Goal: Task Accomplishment & Management: Complete application form

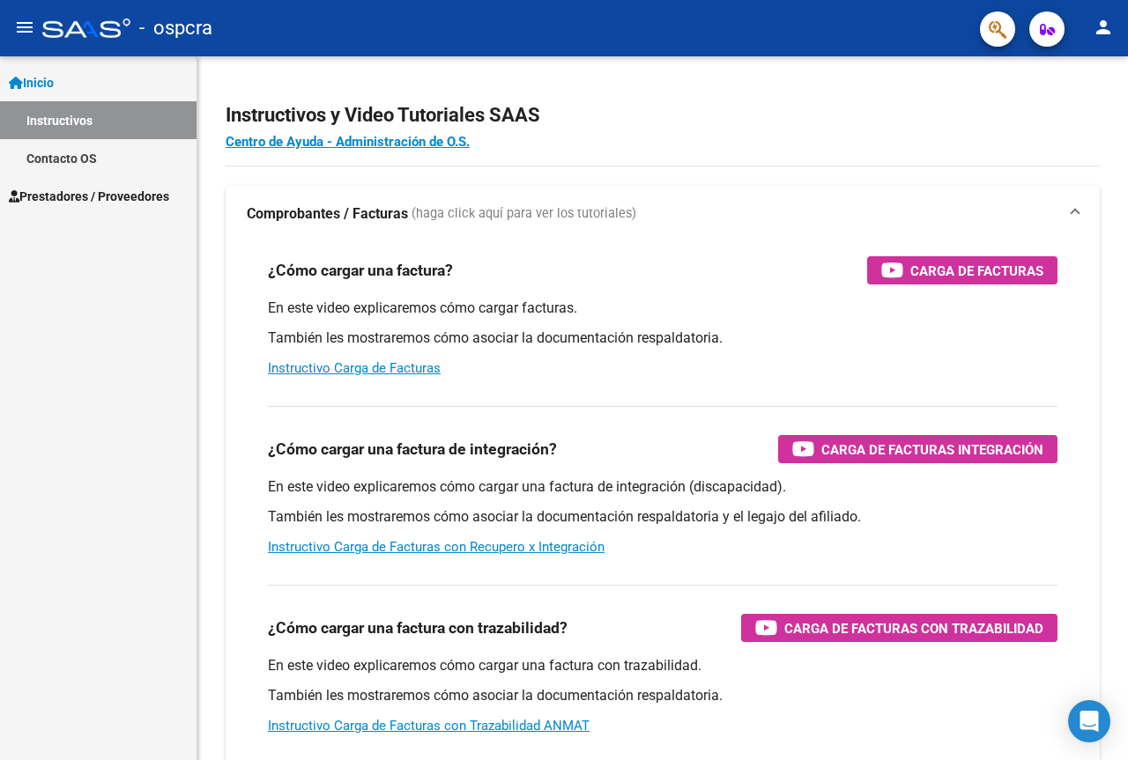
click at [1105, 32] on mat-icon "person" at bounding box center [1103, 27] width 21 height 21
click at [1084, 74] on button "person Mi Perfil" at bounding box center [1067, 74] width 108 height 42
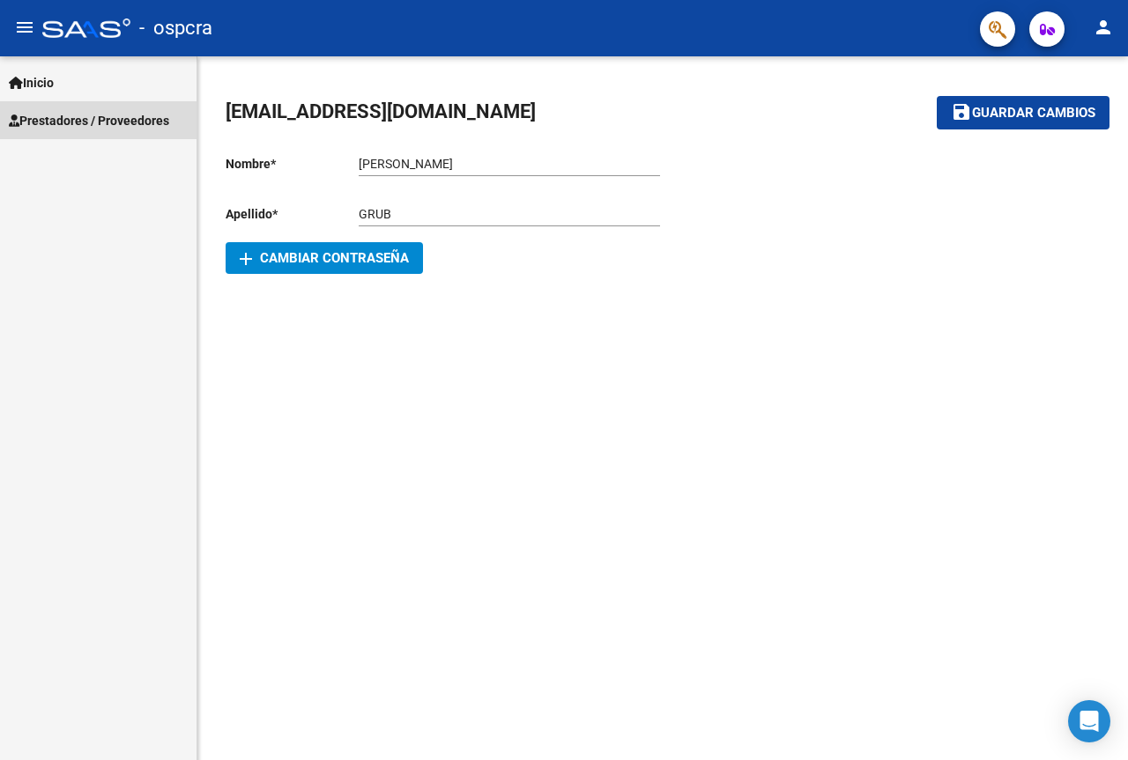
click at [63, 120] on span "Prestadores / Proveedores" at bounding box center [89, 120] width 160 height 19
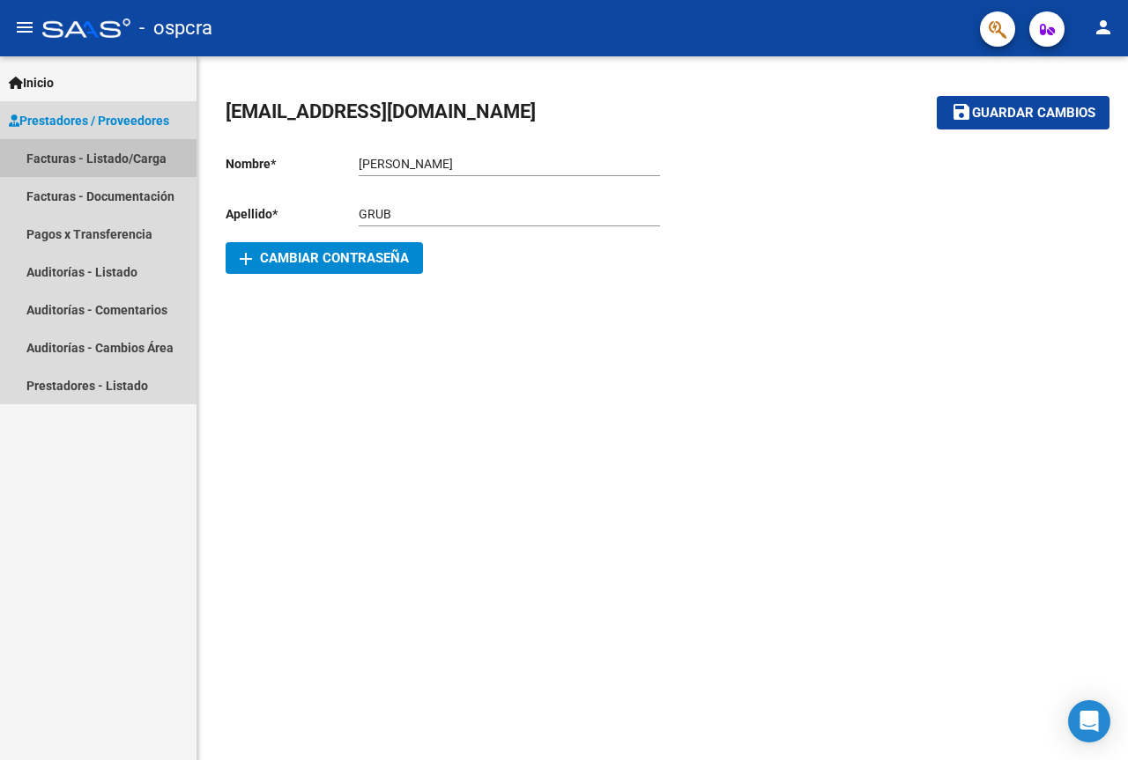
click at [61, 160] on link "Facturas - Listado/Carga" at bounding box center [98, 158] width 197 height 38
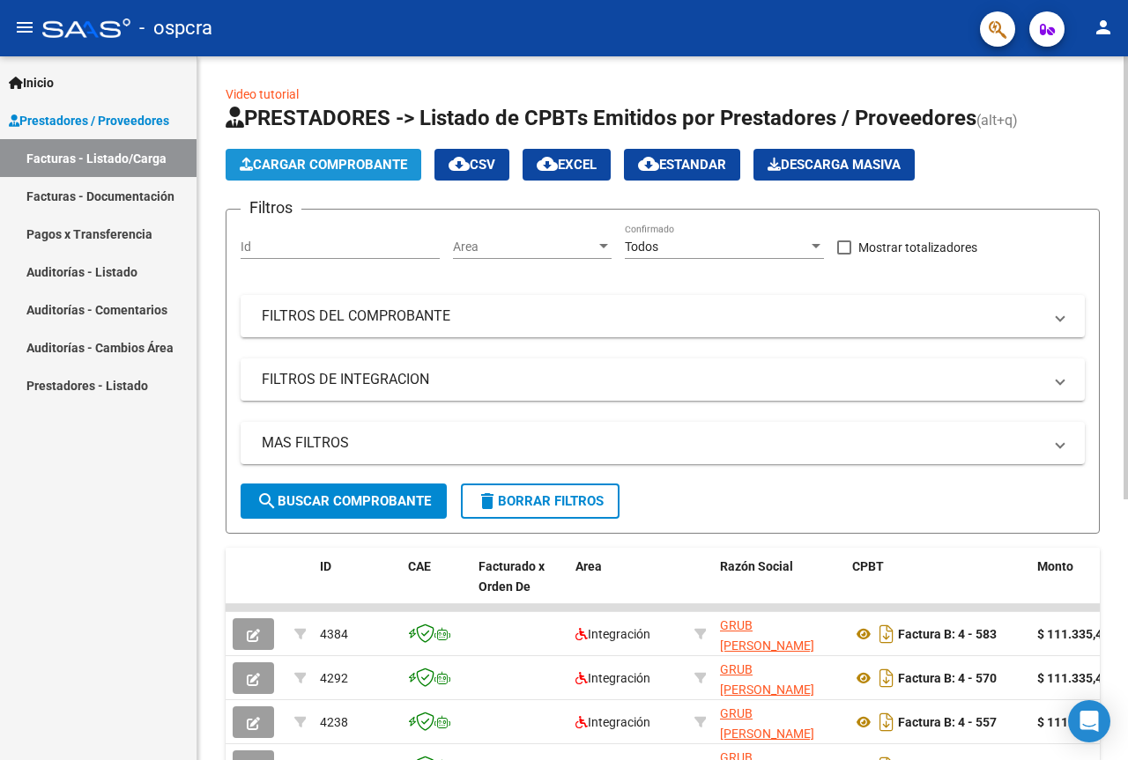
click at [330, 164] on span "Cargar Comprobante" at bounding box center [323, 165] width 167 height 16
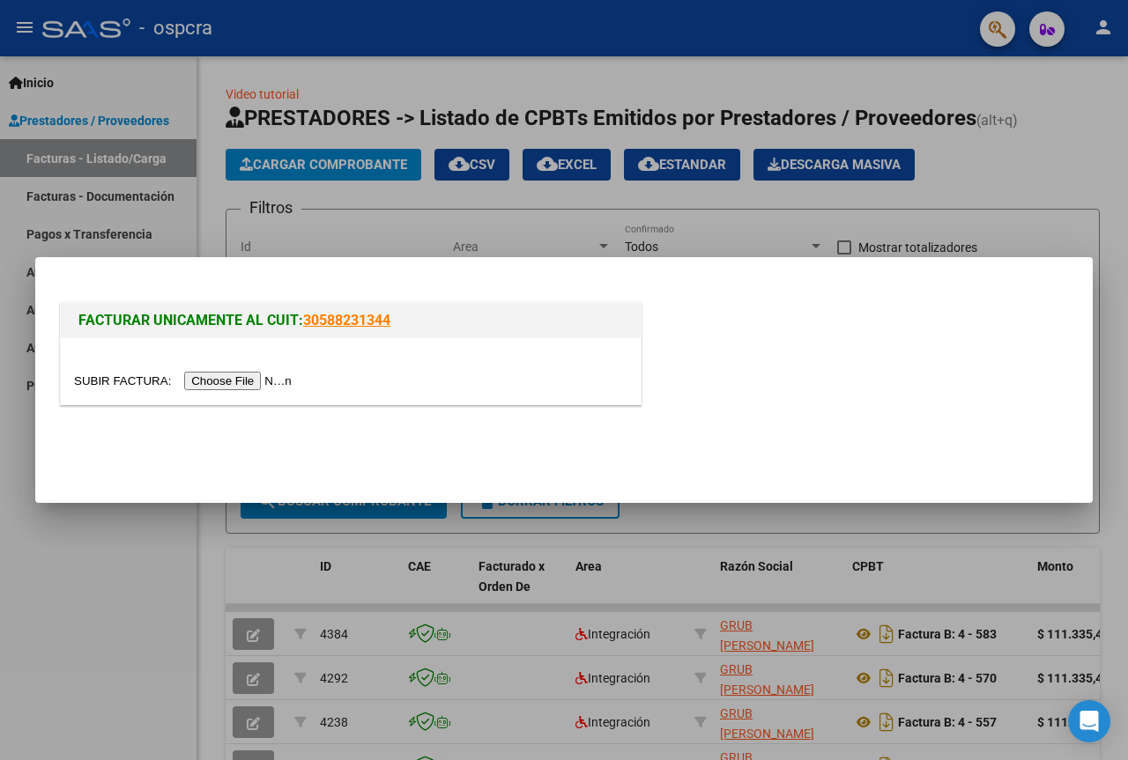
click at [240, 378] on input "file" at bounding box center [185, 381] width 223 height 19
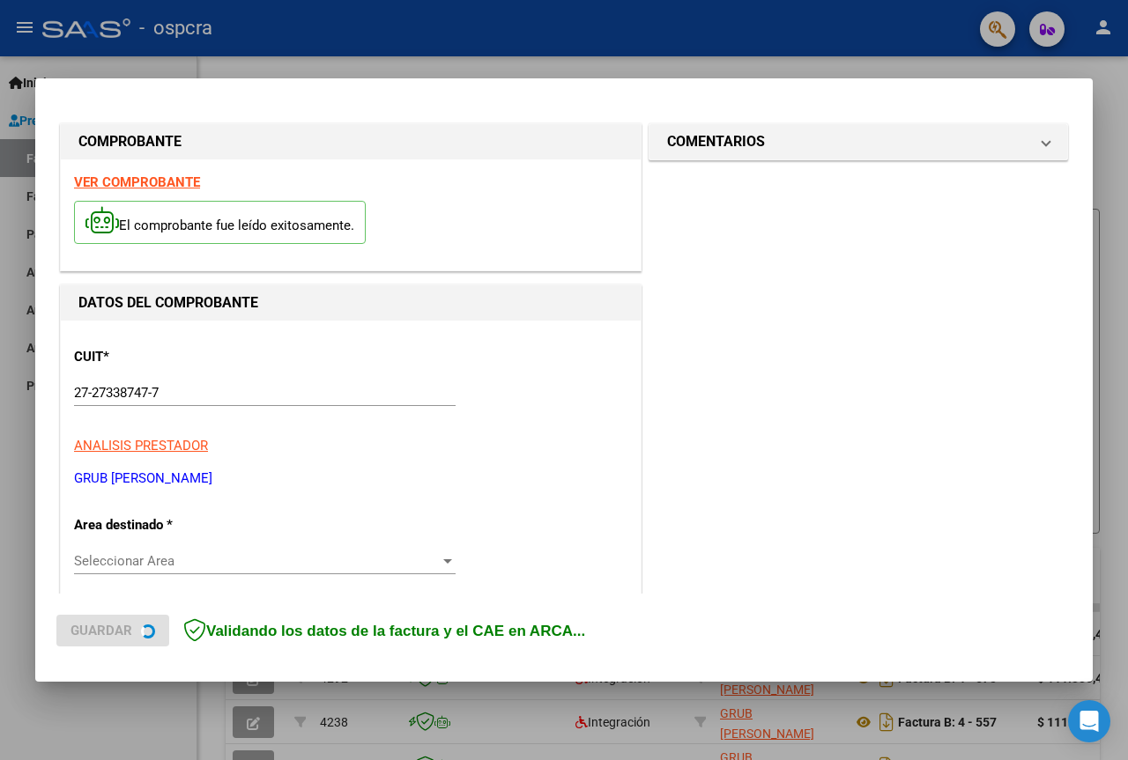
scroll to position [176, 0]
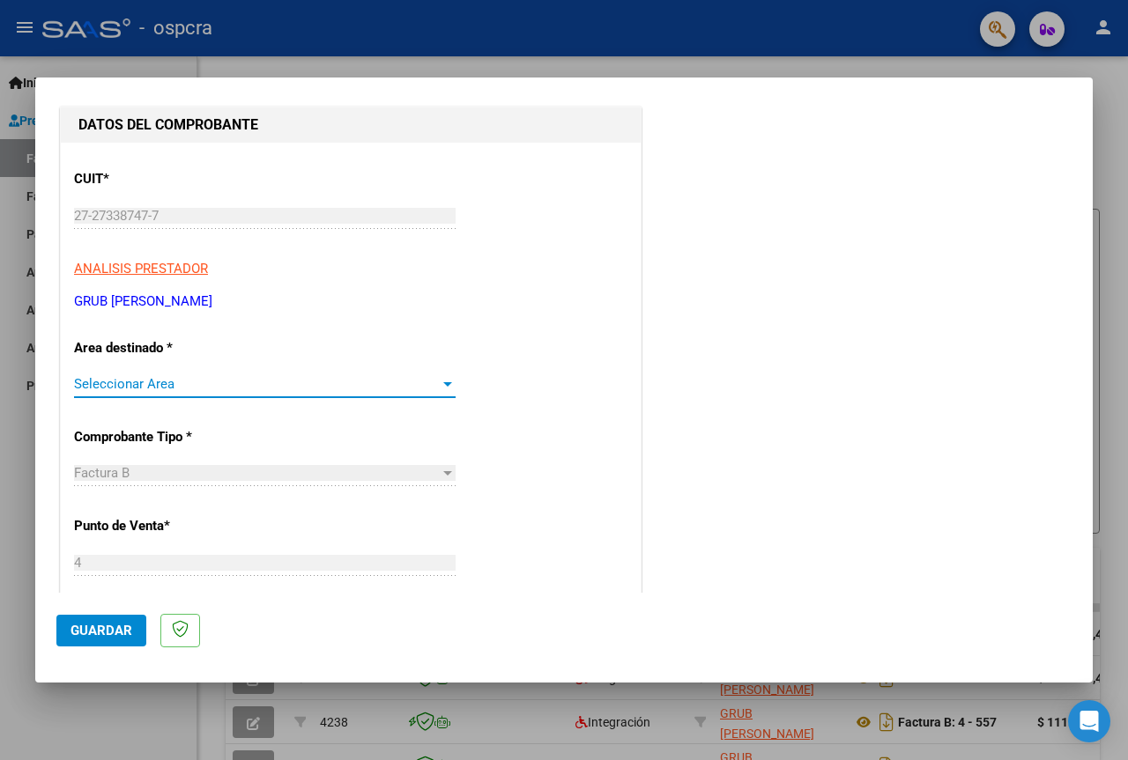
click at [446, 382] on div at bounding box center [447, 384] width 9 height 4
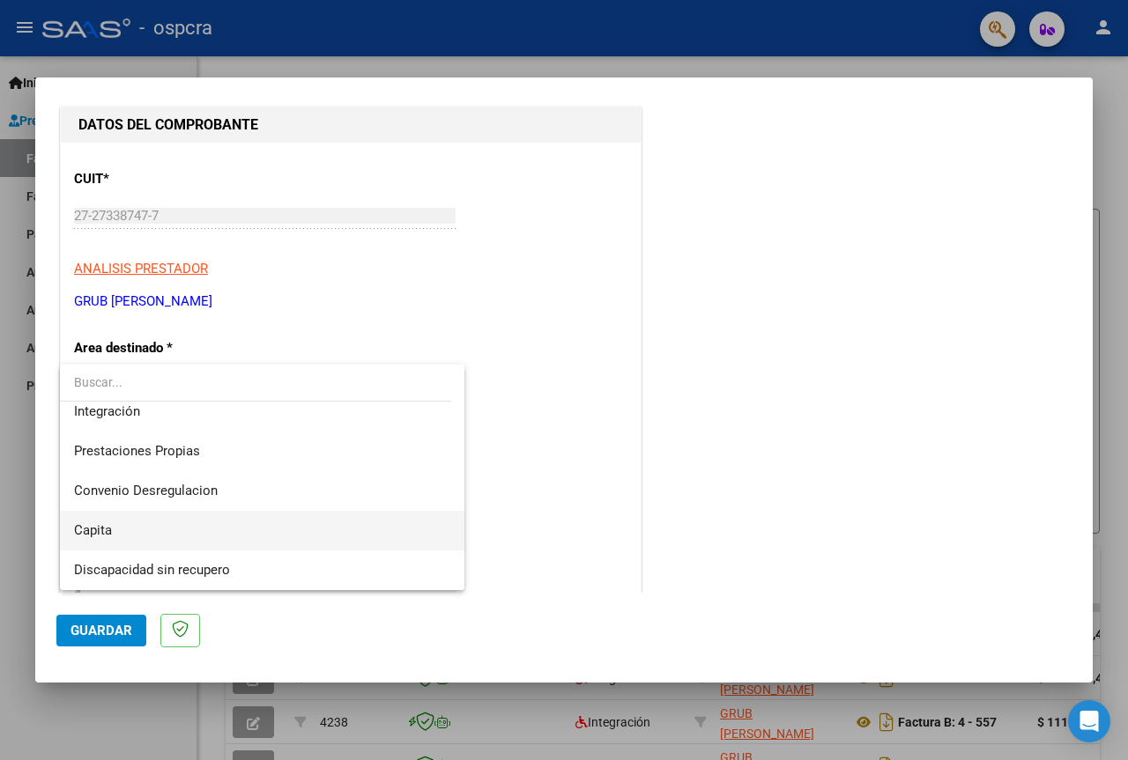
scroll to position [0, 0]
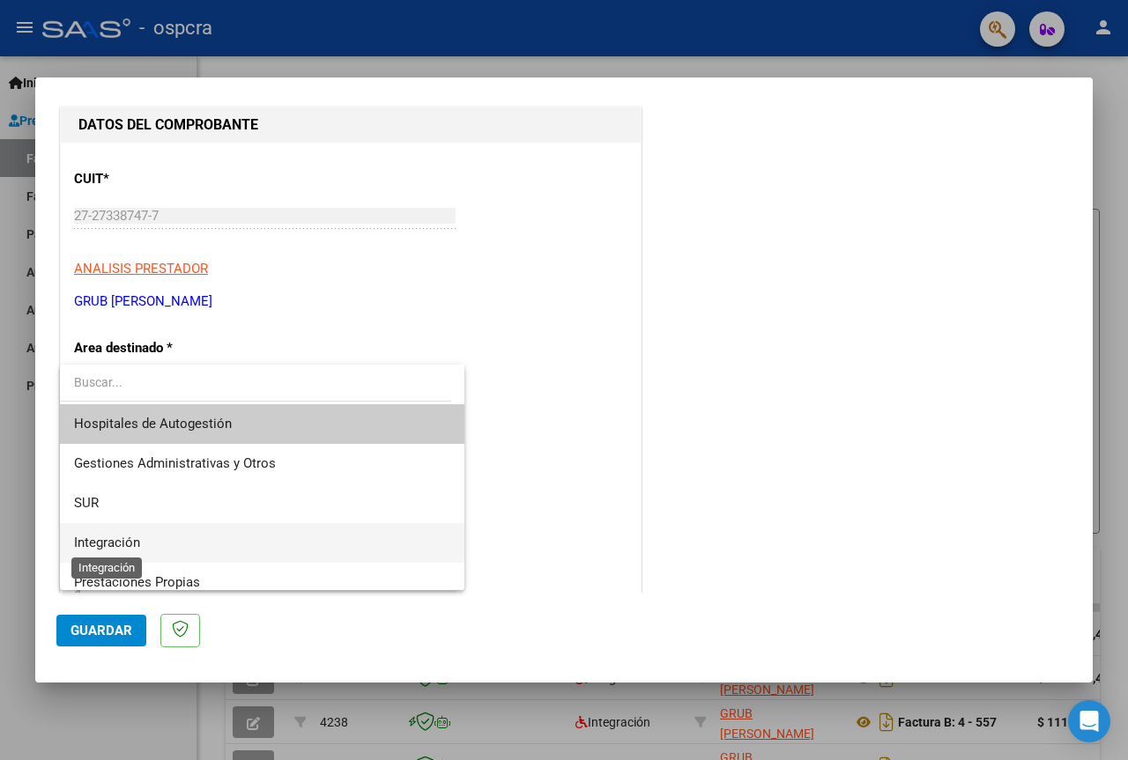
click at [110, 542] on span "Integración" at bounding box center [107, 543] width 66 height 16
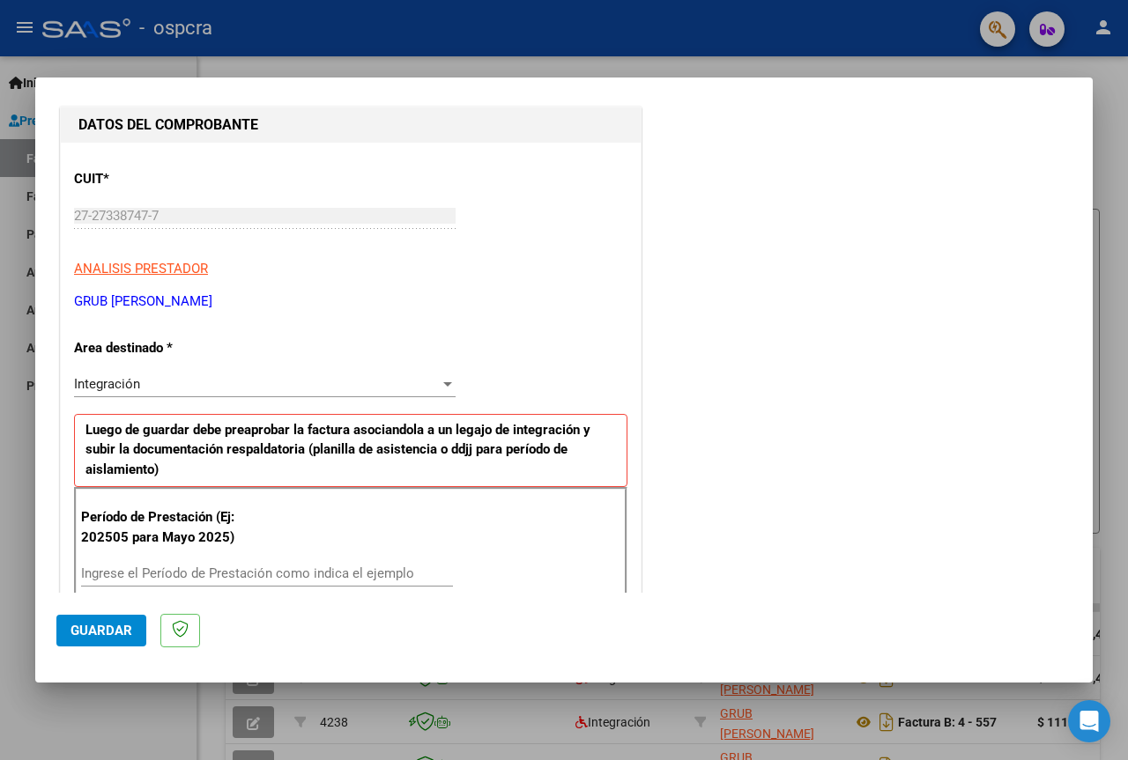
scroll to position [264, 0]
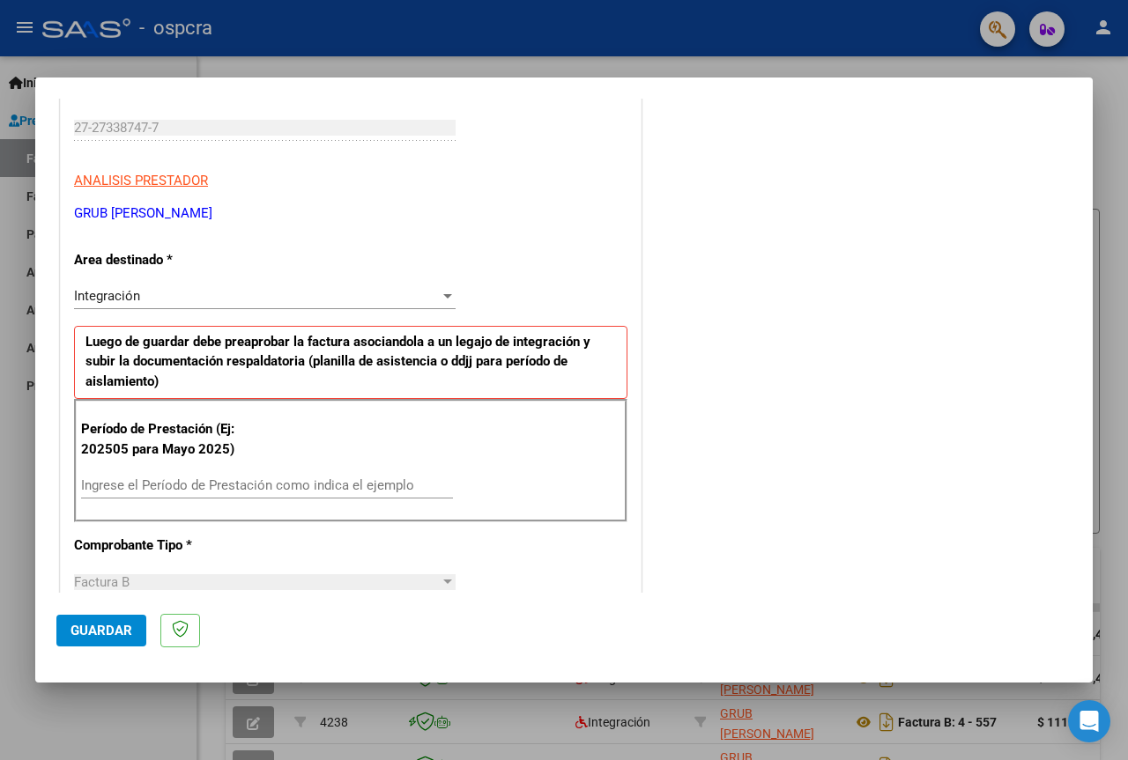
click at [169, 478] on input "Ingrese el Período de Prestación como indica el ejemplo" at bounding box center [267, 486] width 372 height 16
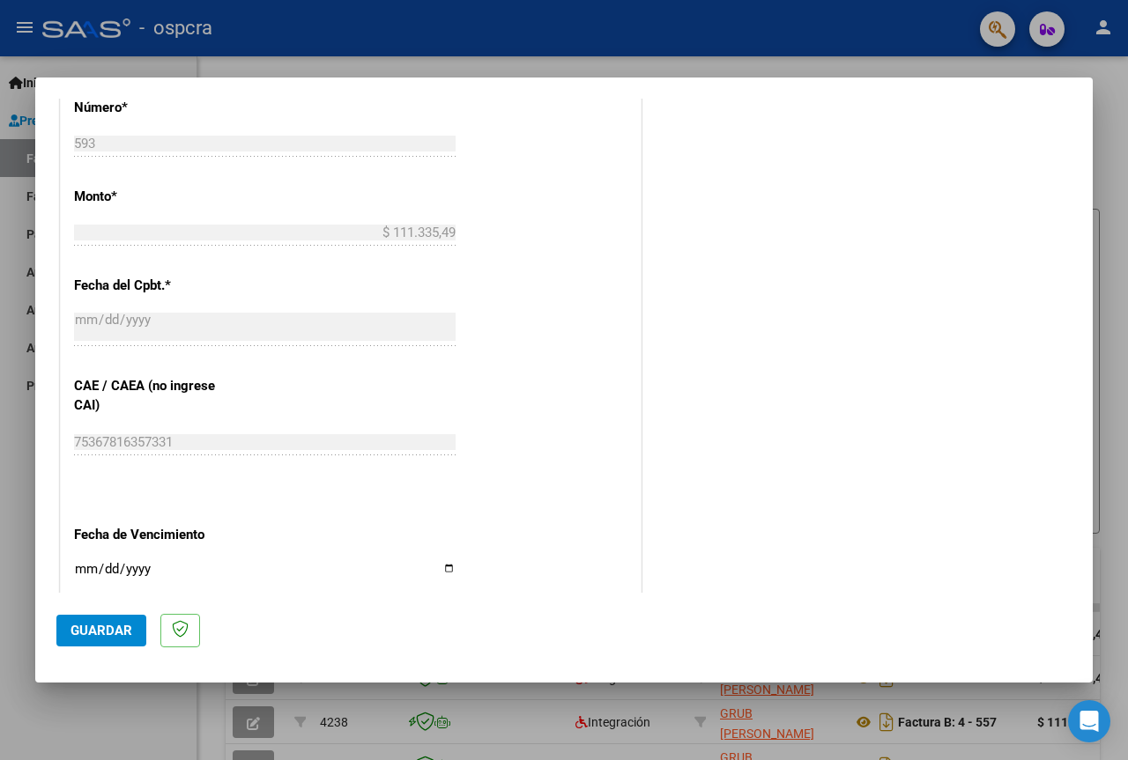
scroll to position [1096, 0]
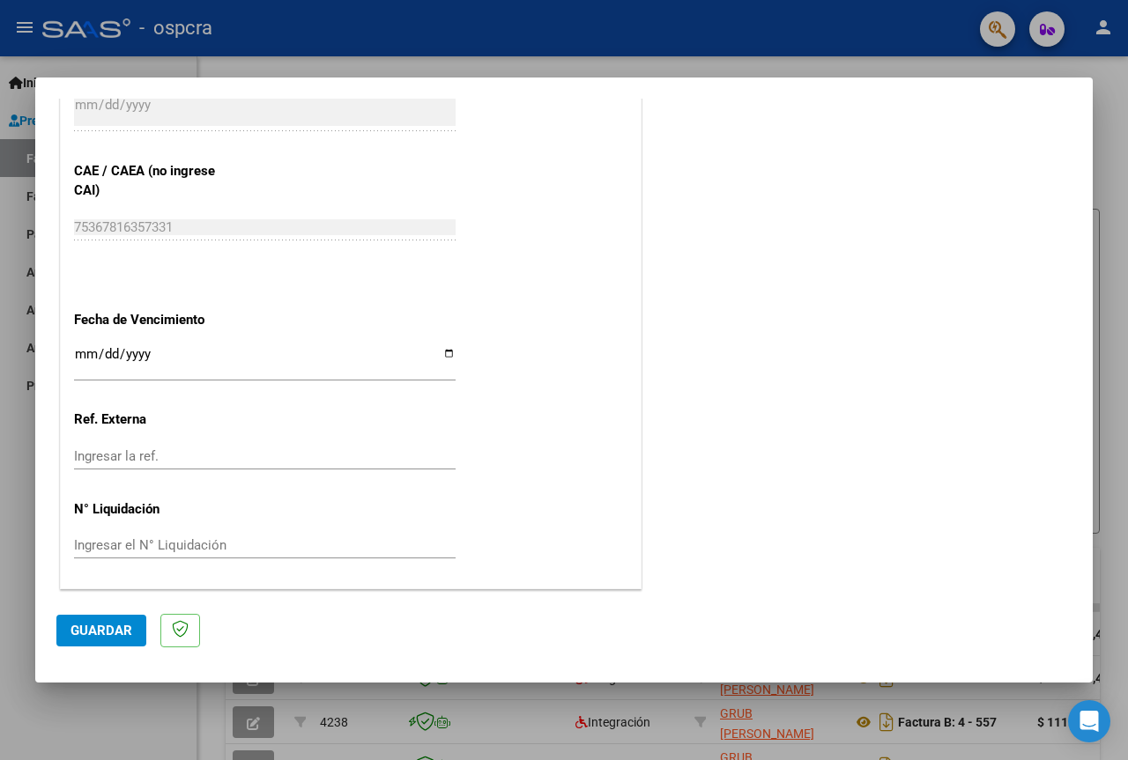
type input "202508"
click at [125, 628] on span "Guardar" at bounding box center [101, 631] width 62 height 16
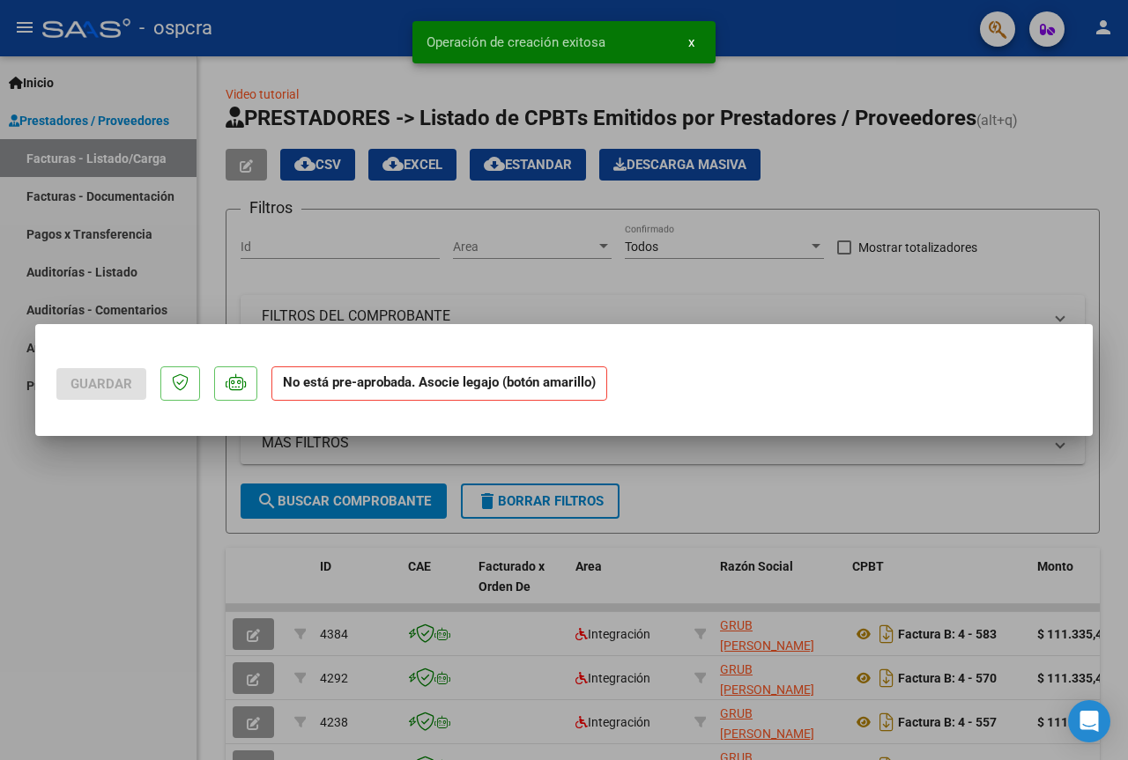
scroll to position [0, 0]
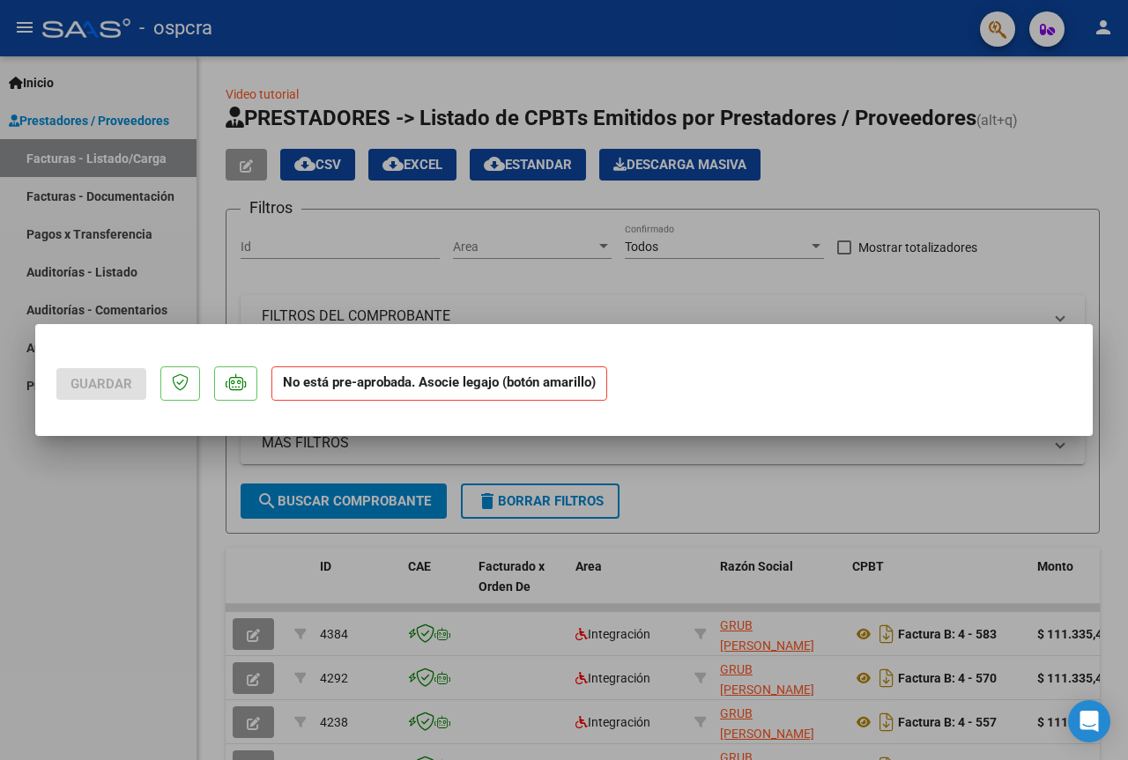
click at [774, 305] on div at bounding box center [564, 380] width 1128 height 760
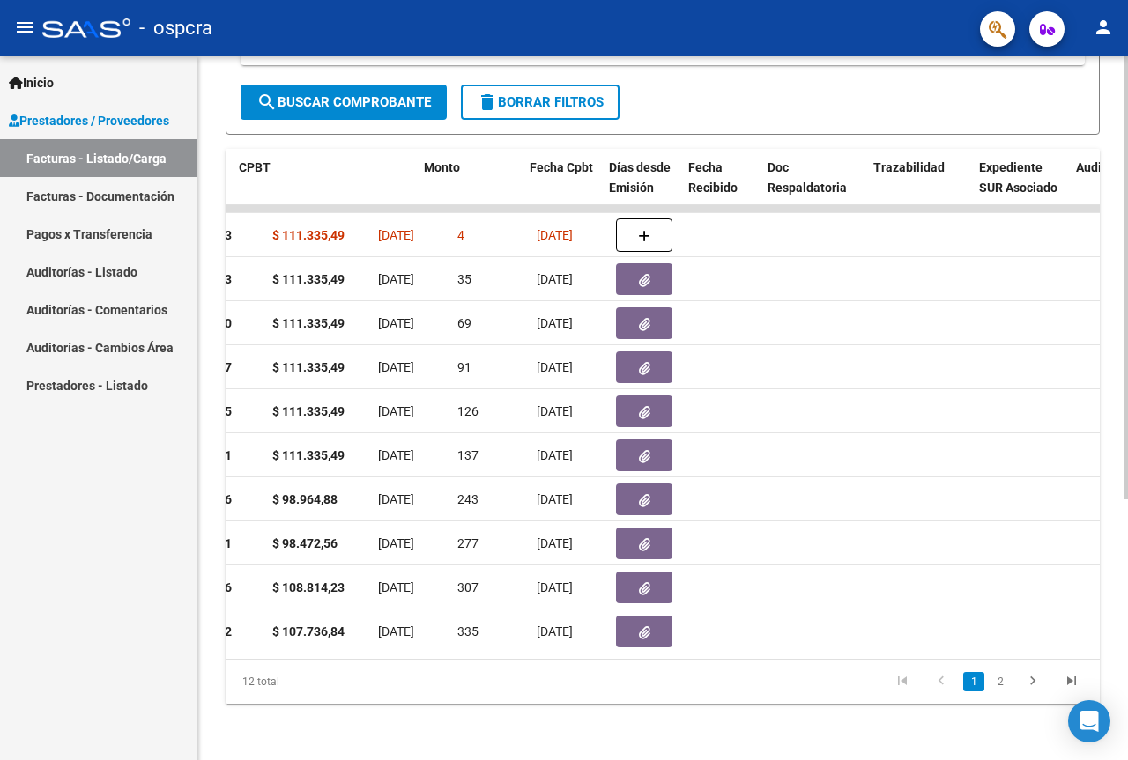
scroll to position [0, 528]
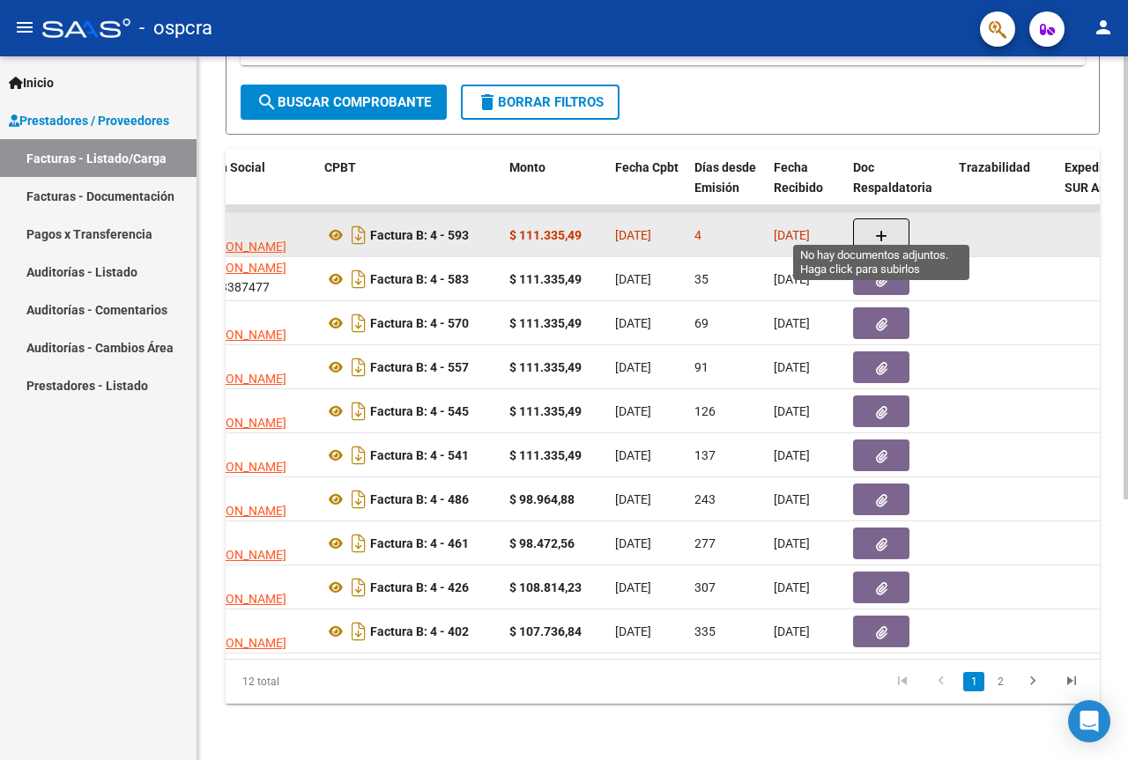
click at [904, 226] on button "button" at bounding box center [881, 235] width 56 height 33
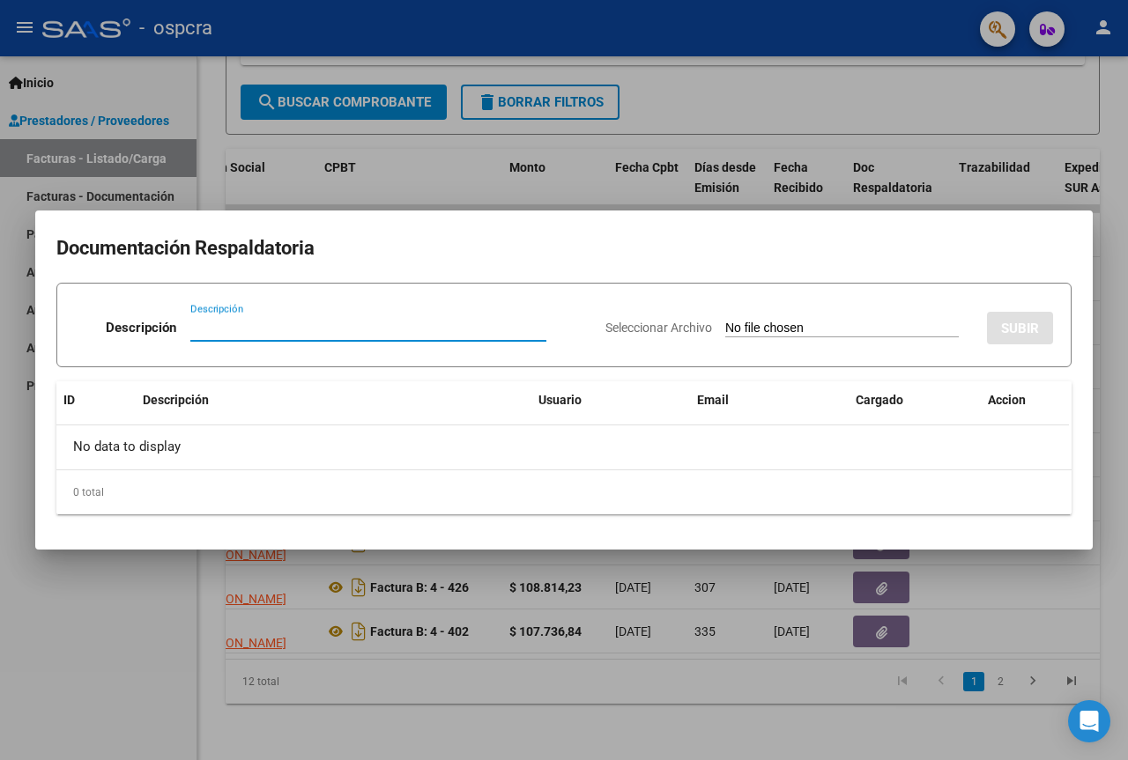
click at [248, 328] on input "Descripción" at bounding box center [368, 328] width 356 height 16
type input "planilla ps"
click at [627, 323] on span "Seleccionar Archivo" at bounding box center [658, 328] width 107 height 14
click at [725, 323] on input "Seleccionar Archivo" at bounding box center [842, 329] width 234 height 17
type input "C:\fakepath\ASISTENCIA PSICOLOGIA----.pdf"
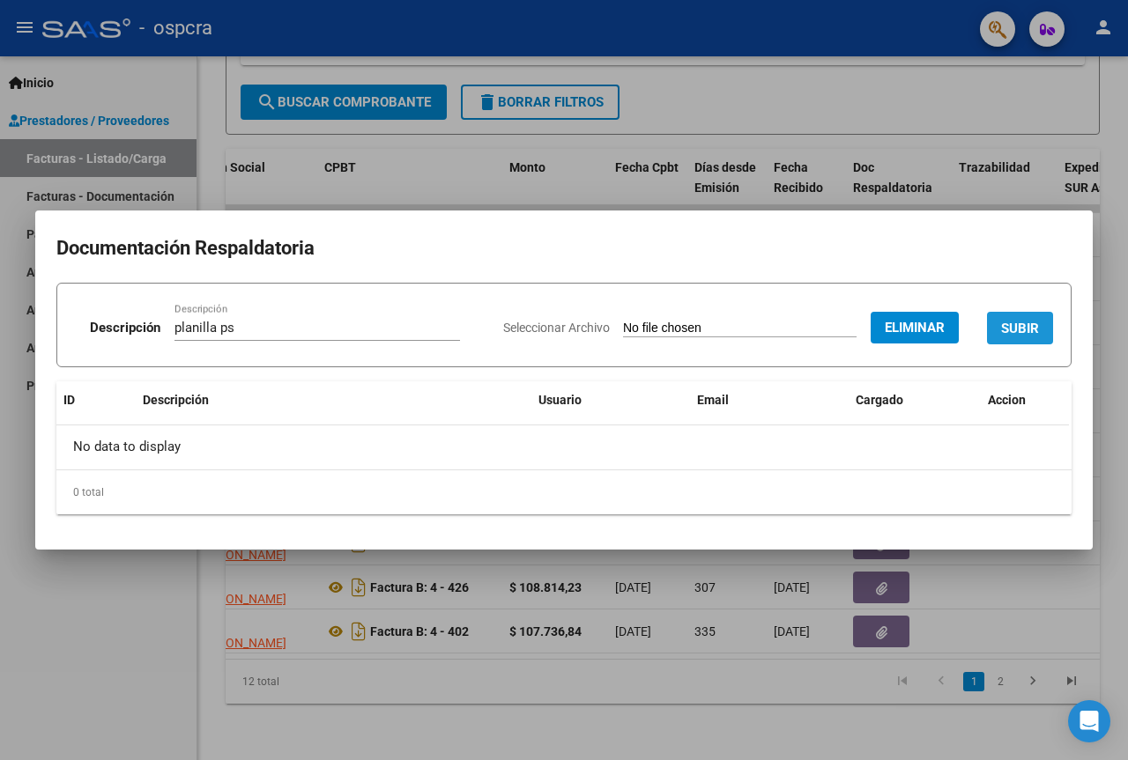
click at [1047, 337] on button "SUBIR" at bounding box center [1020, 328] width 66 height 33
click at [1047, 337] on div "Seleccionar Archivo Eliminar SUBIR" at bounding box center [778, 325] width 550 height 54
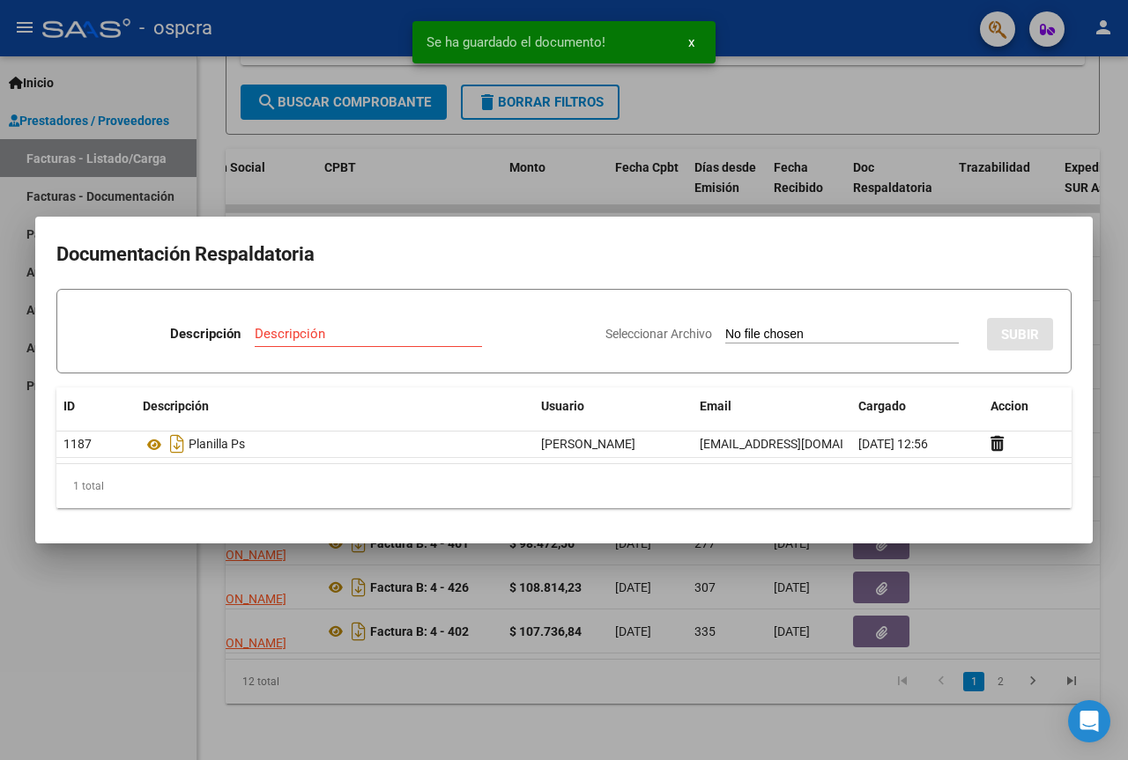
click at [1019, 598] on div at bounding box center [564, 380] width 1128 height 760
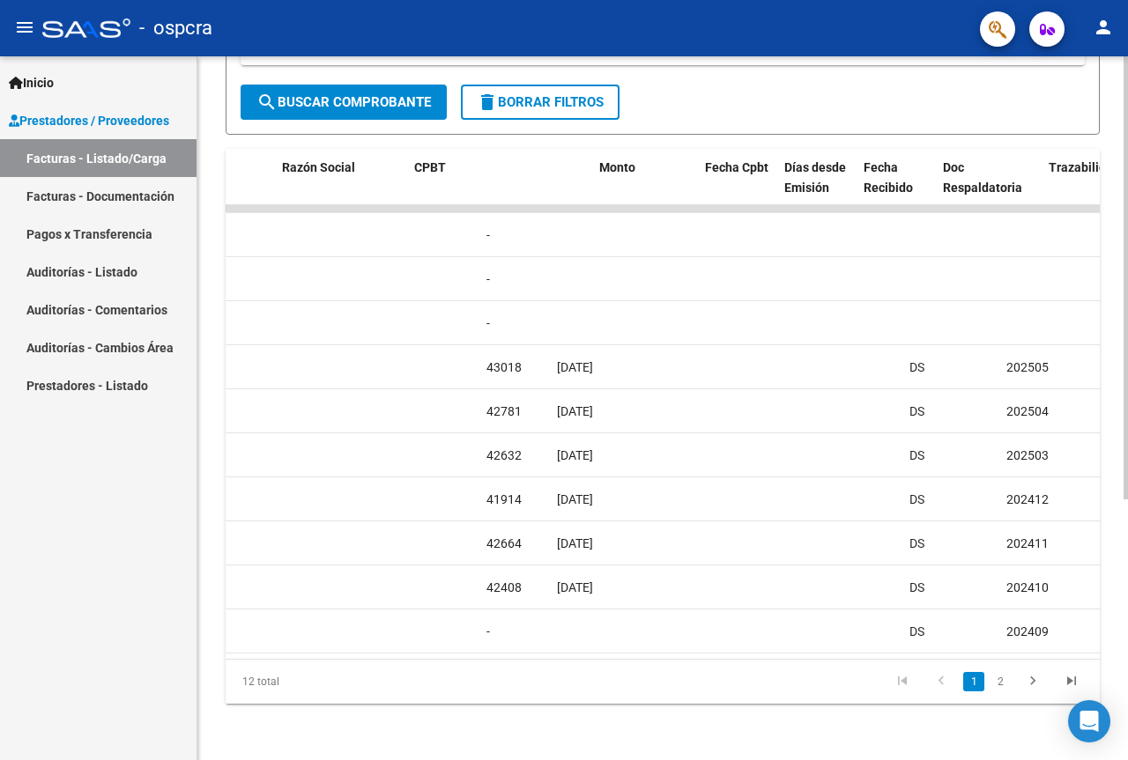
scroll to position [0, 0]
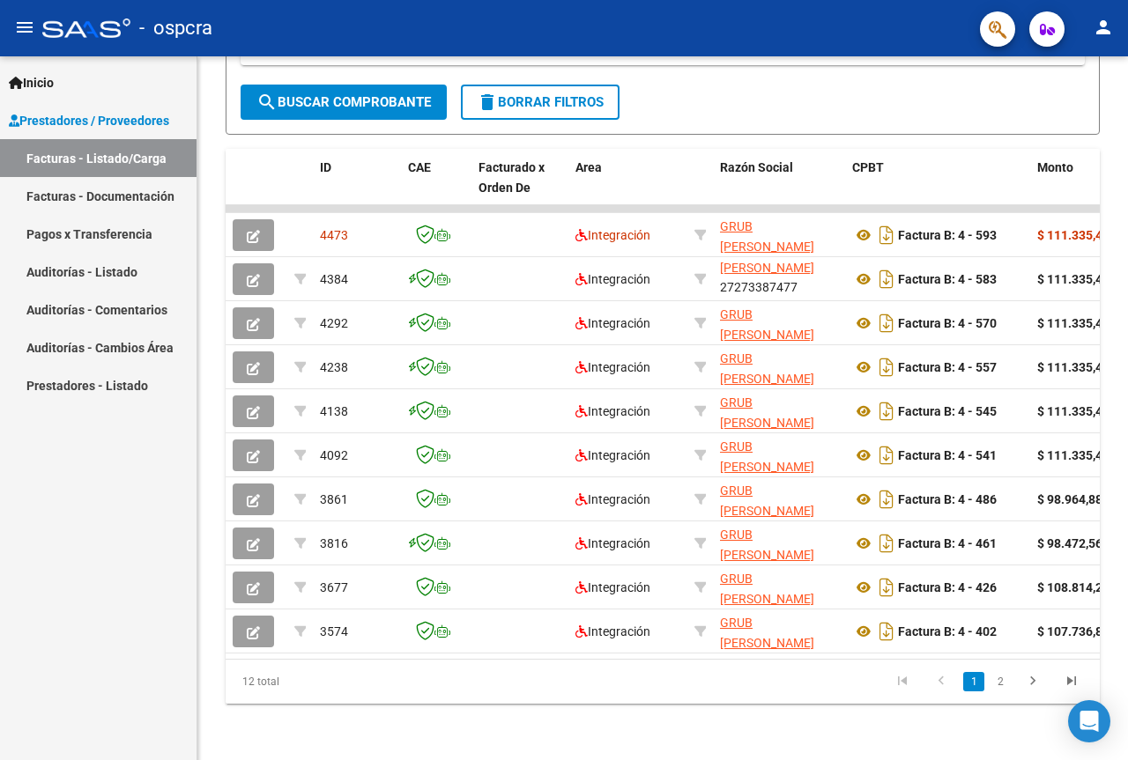
click at [1098, 28] on mat-icon "person" at bounding box center [1103, 27] width 21 height 21
click at [1082, 115] on button "exit_to_app Salir" at bounding box center [1067, 116] width 108 height 42
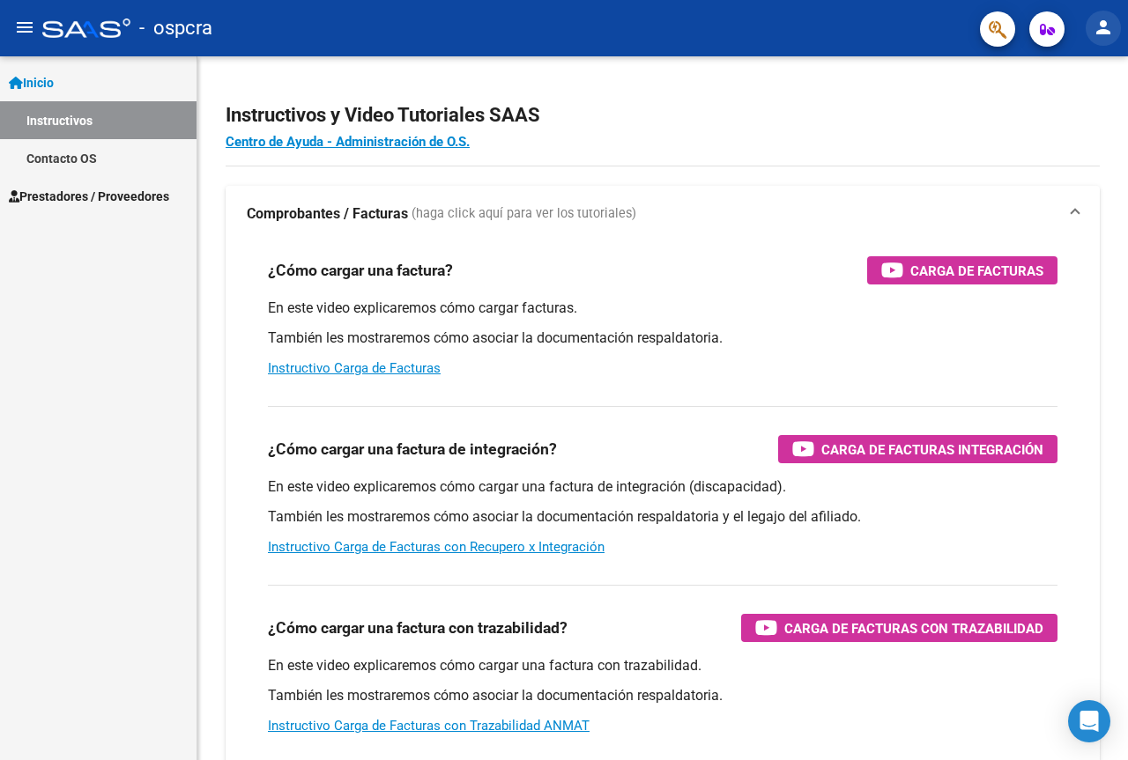
click at [1104, 38] on mat-icon "person" at bounding box center [1103, 27] width 21 height 21
click at [1079, 111] on button "exit_to_app Salir" at bounding box center [1067, 116] width 108 height 42
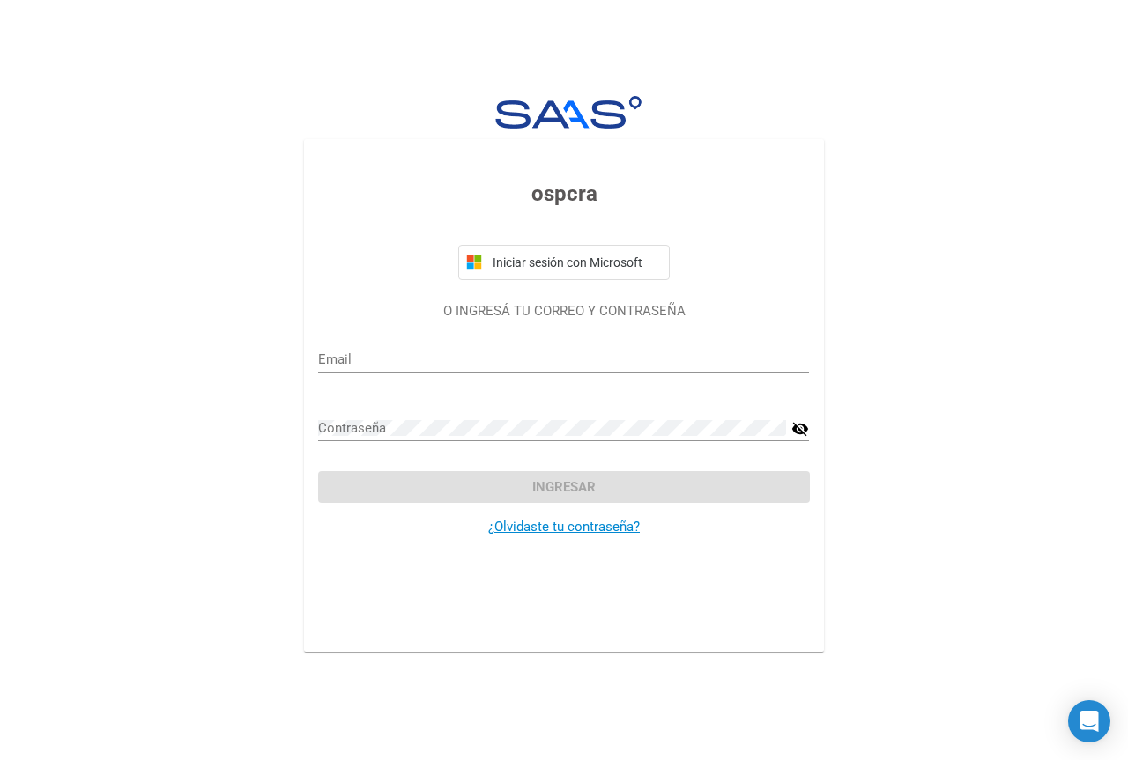
type input "[EMAIL_ADDRESS][DOMAIN_NAME]"
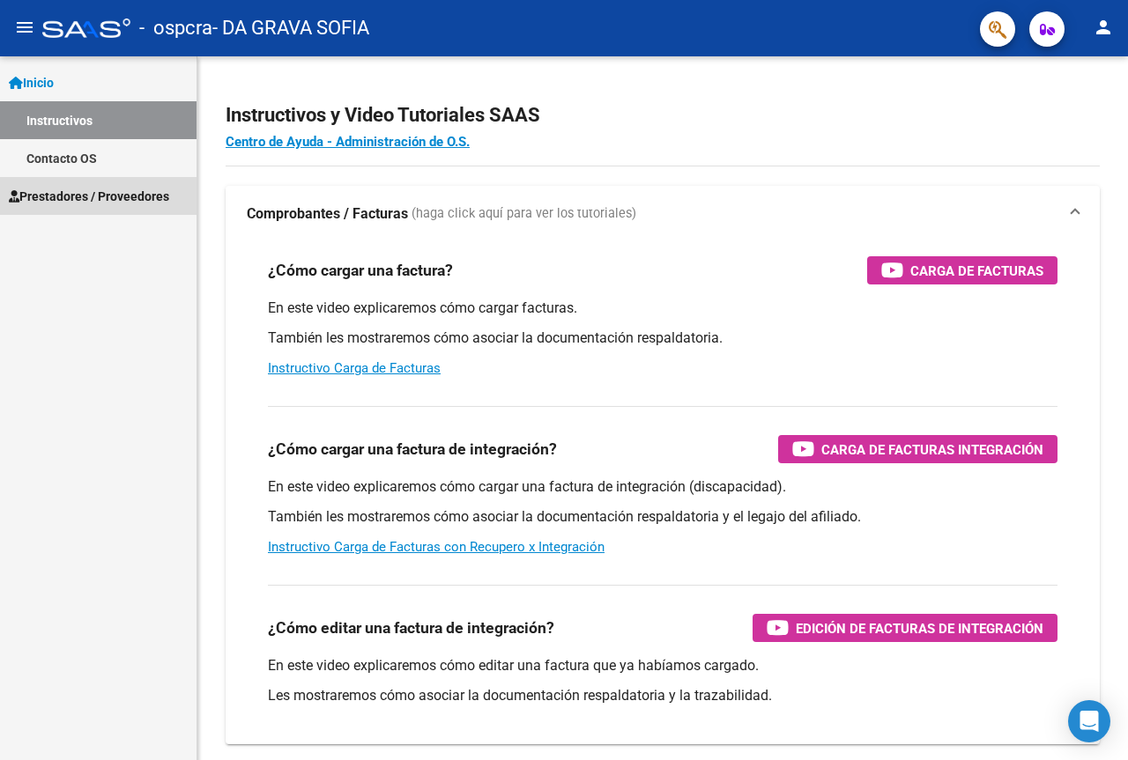
click at [81, 190] on span "Prestadores / Proveedores" at bounding box center [89, 196] width 160 height 19
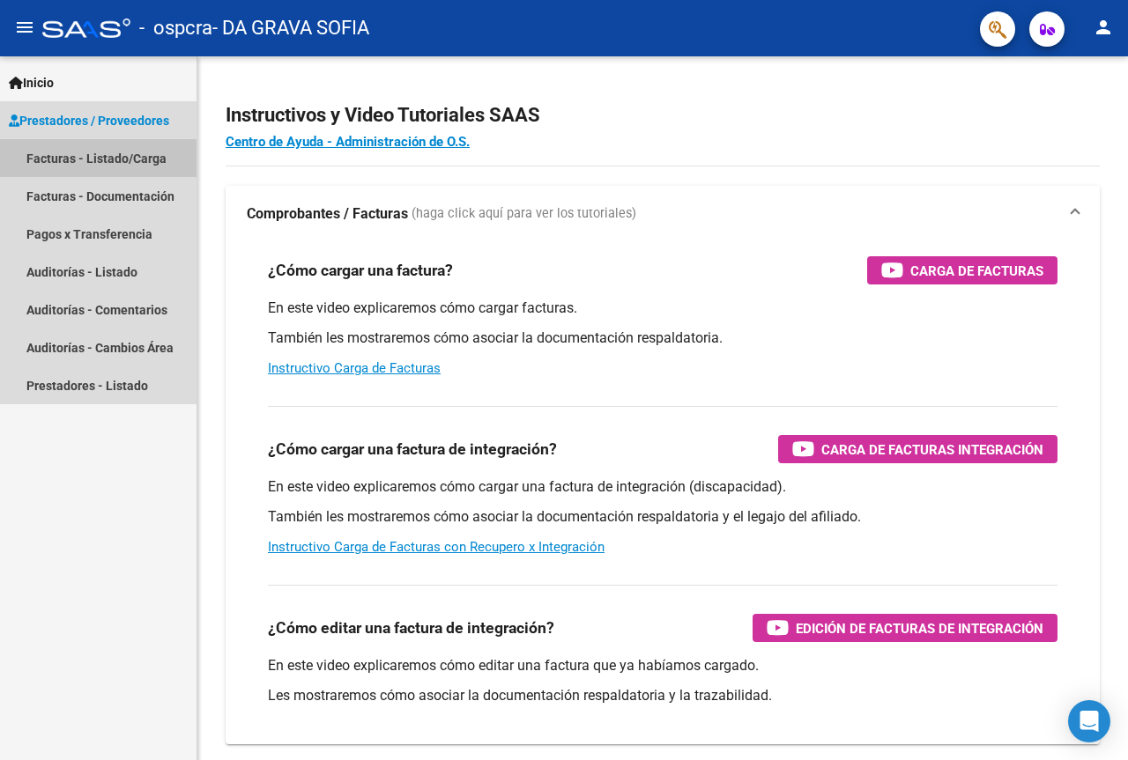
click at [71, 159] on link "Facturas - Listado/Carga" at bounding box center [98, 158] width 197 height 38
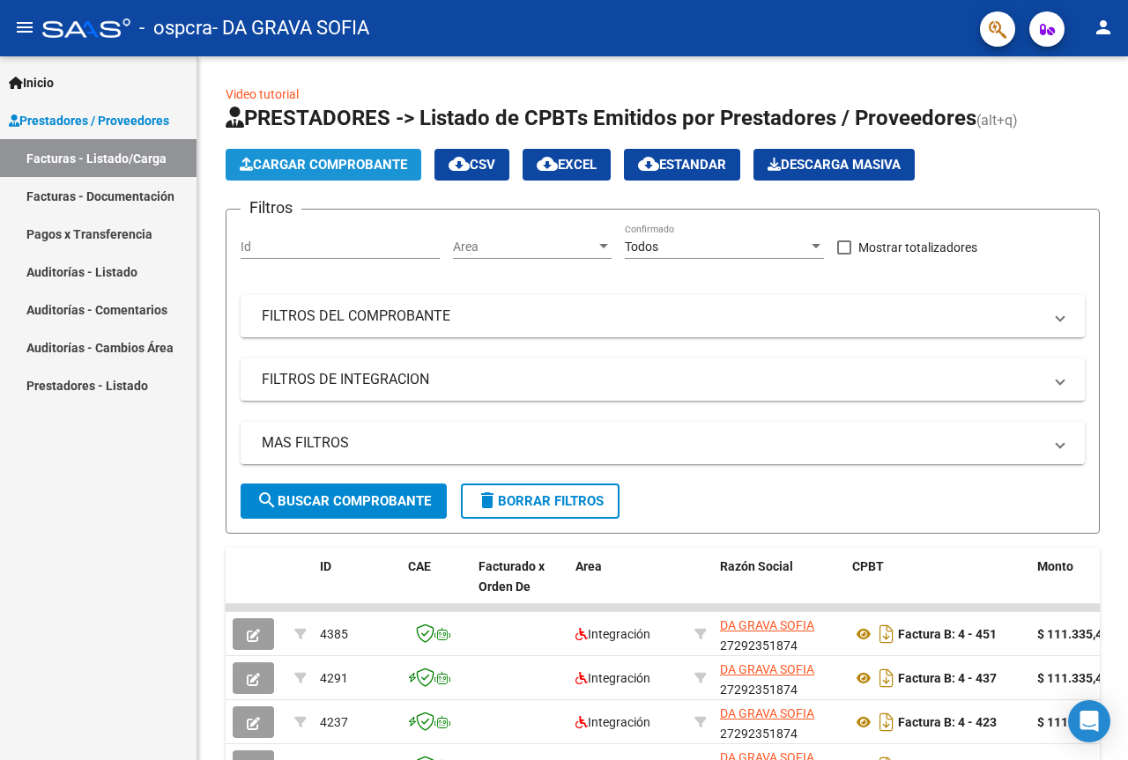
click at [275, 167] on span "Cargar Comprobante" at bounding box center [323, 165] width 167 height 16
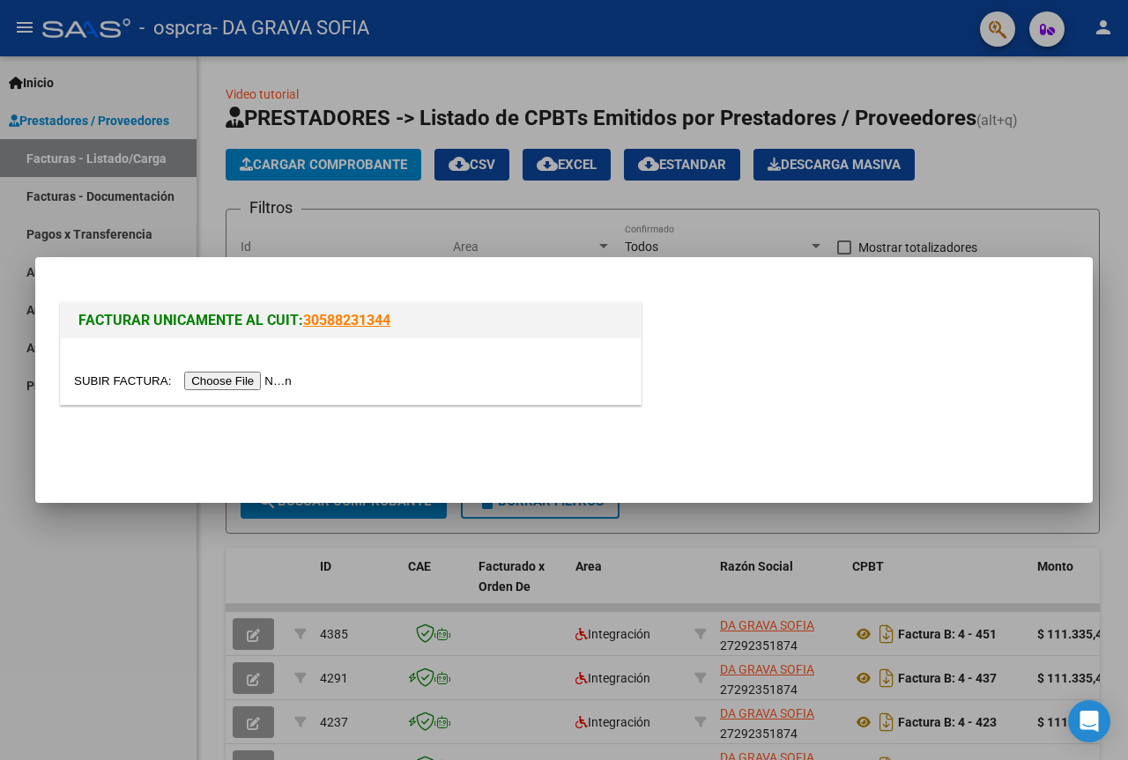
click at [239, 385] on input "file" at bounding box center [185, 381] width 223 height 19
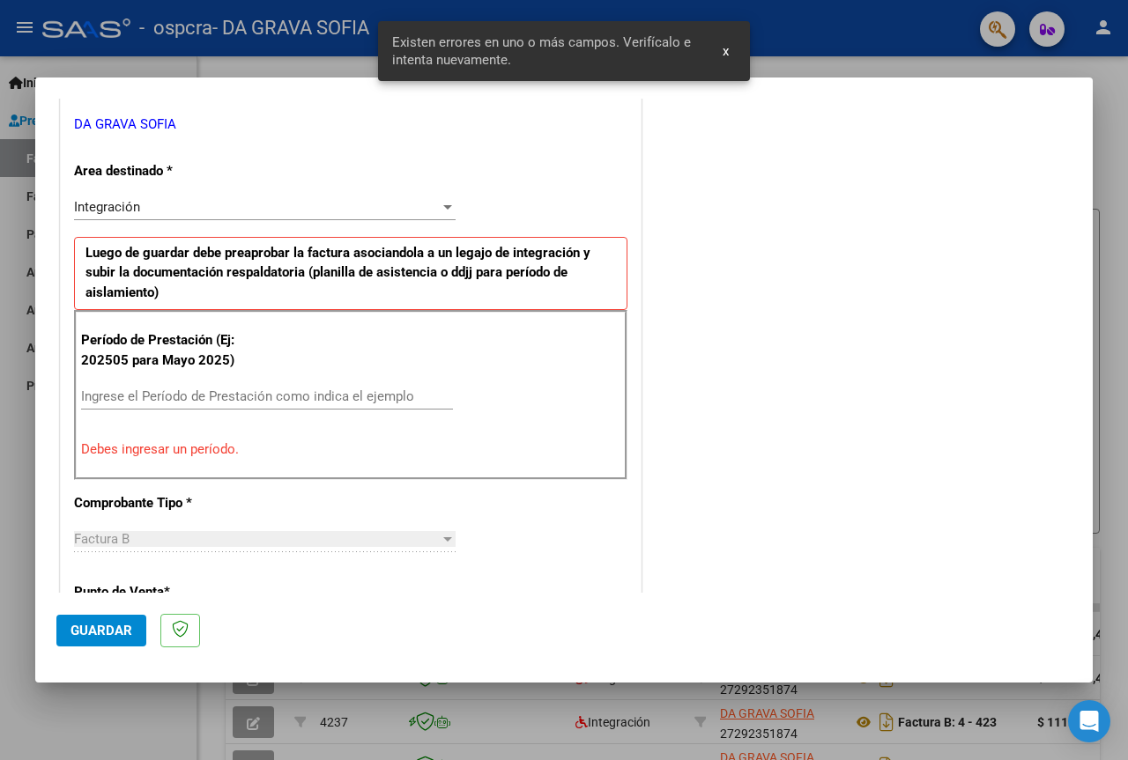
scroll to position [530, 0]
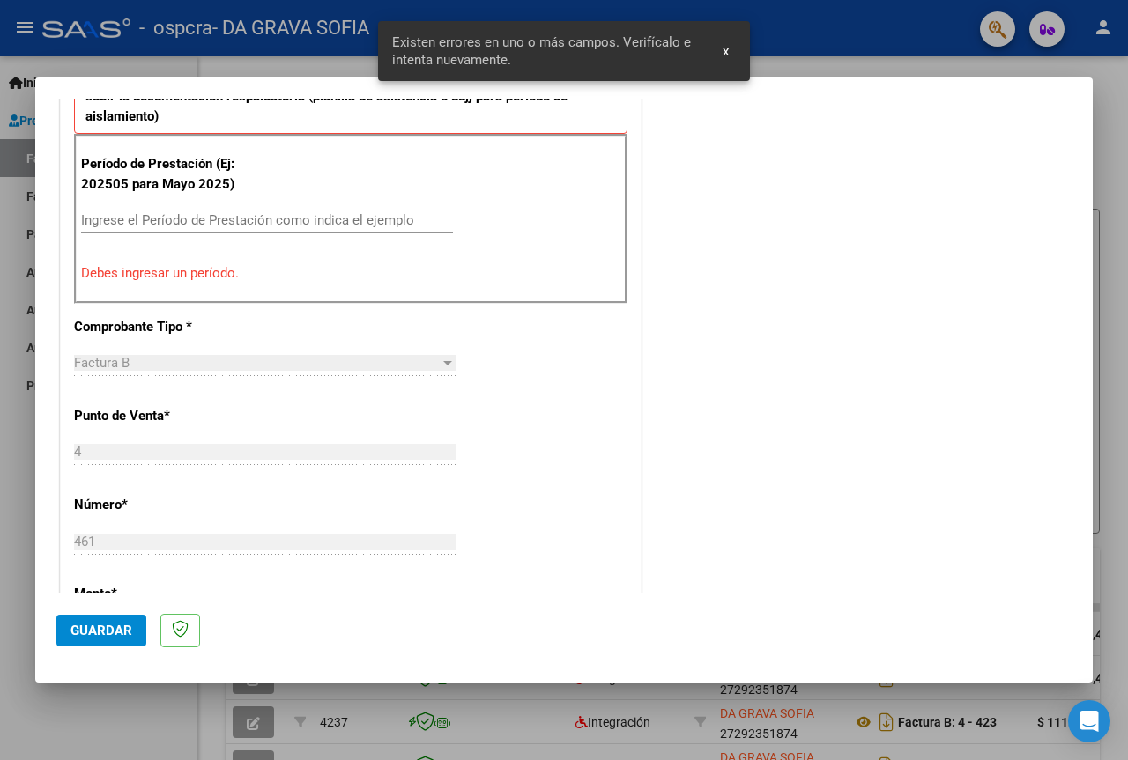
click at [172, 269] on p "Debes ingresar un período." at bounding box center [350, 273] width 539 height 20
click at [183, 223] on input "Ingrese el Período de Prestación como indica el ejemplo" at bounding box center [267, 220] width 372 height 16
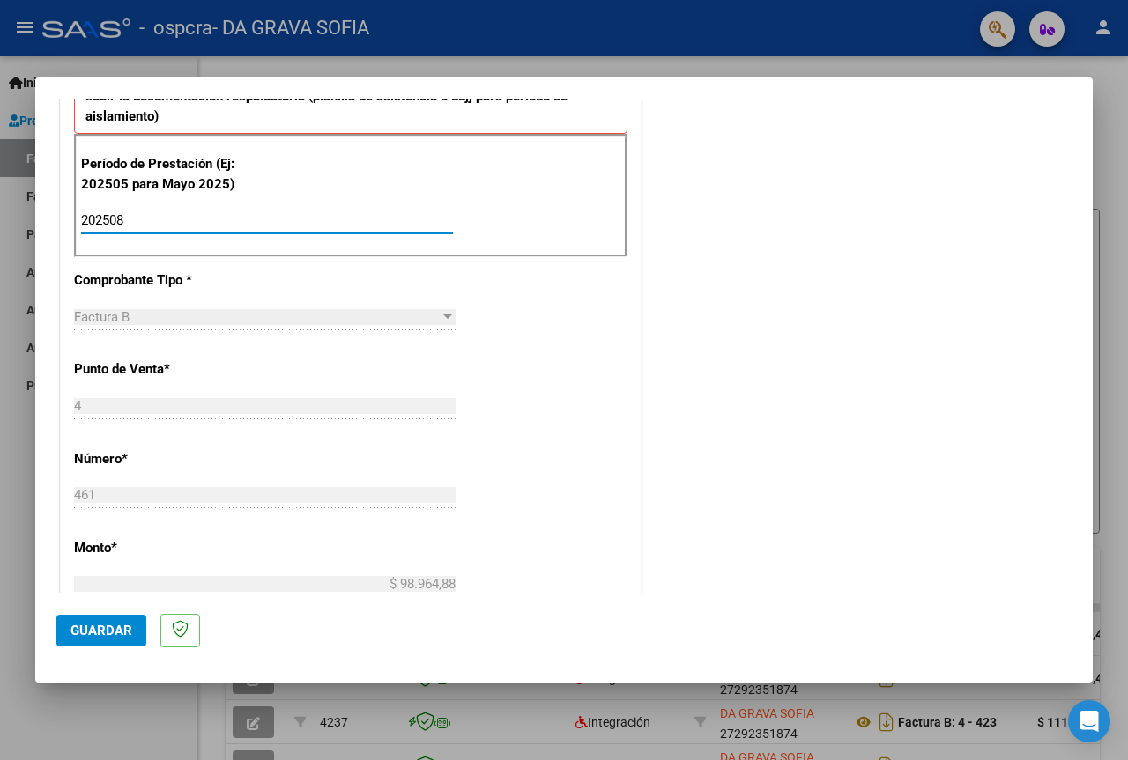
scroll to position [706, 0]
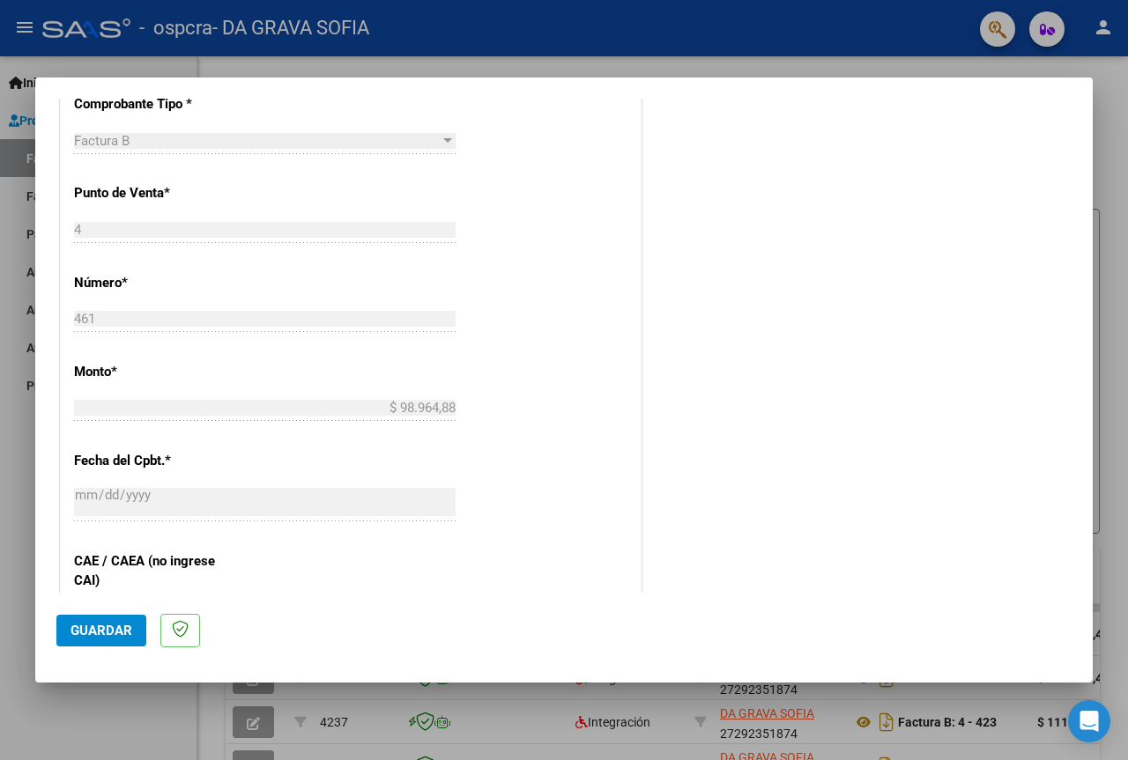
type input "202508"
click at [115, 637] on span "Guardar" at bounding box center [101, 631] width 62 height 16
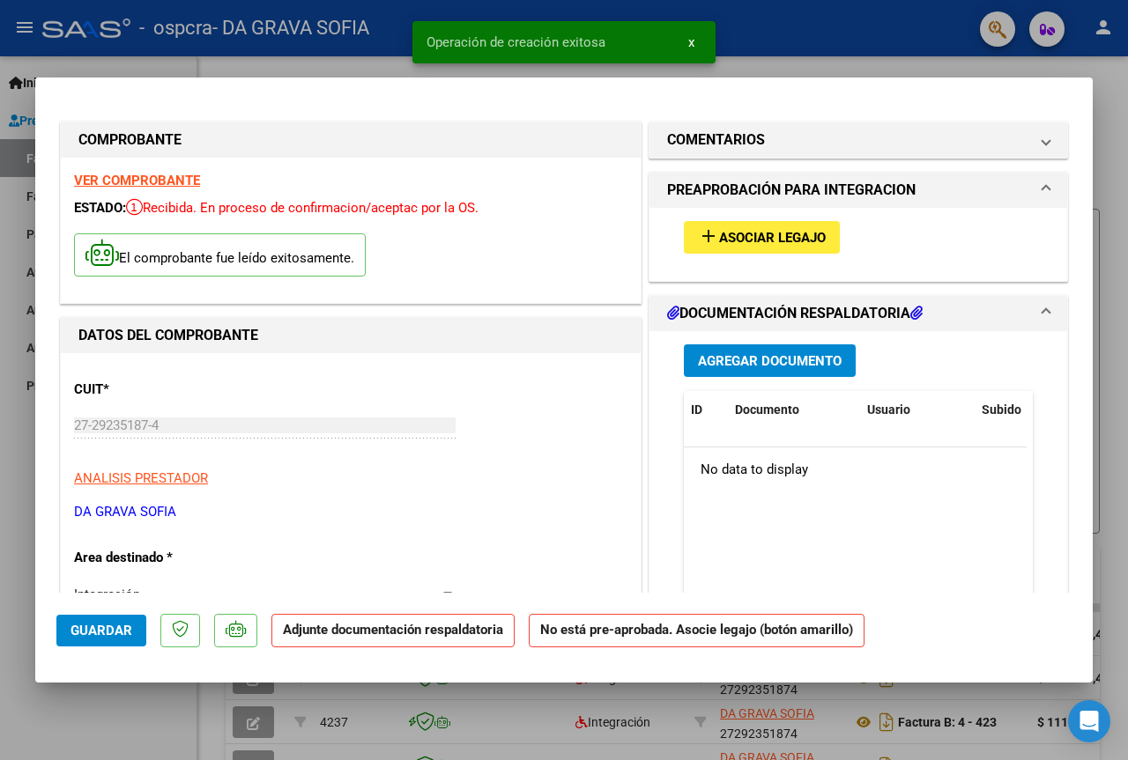
click at [807, 243] on span "Asociar Legajo" at bounding box center [772, 238] width 107 height 16
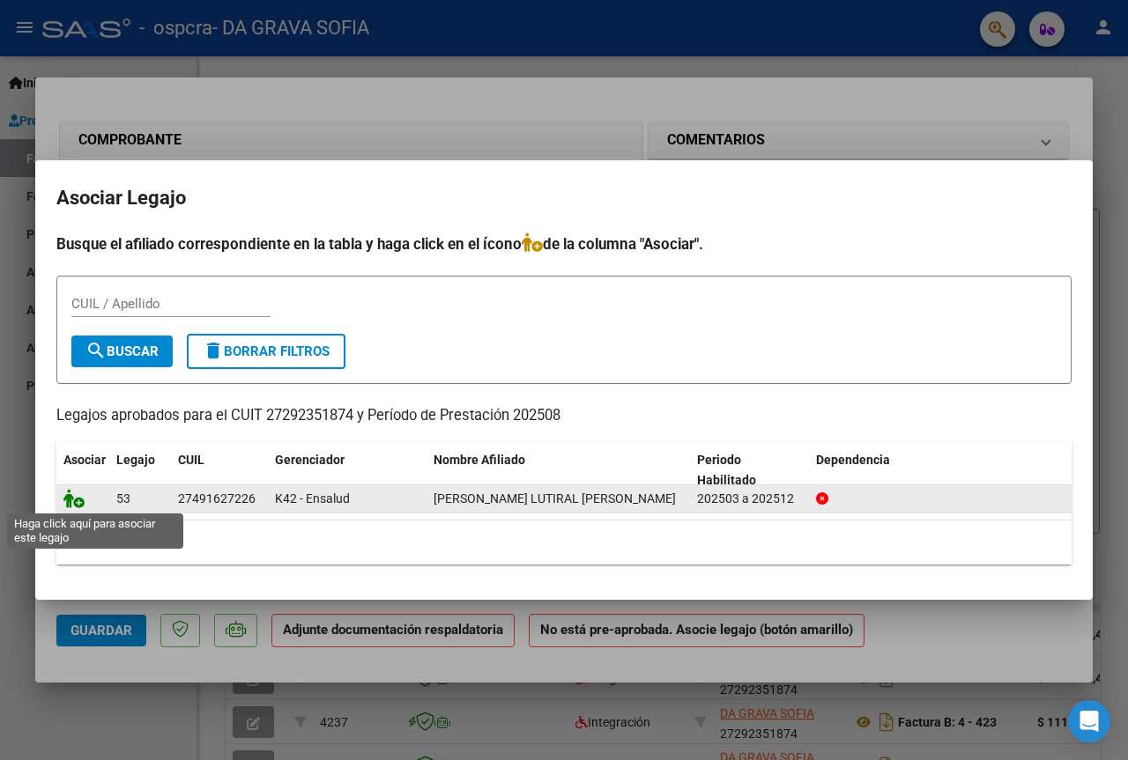
click at [72, 504] on icon at bounding box center [73, 498] width 21 height 19
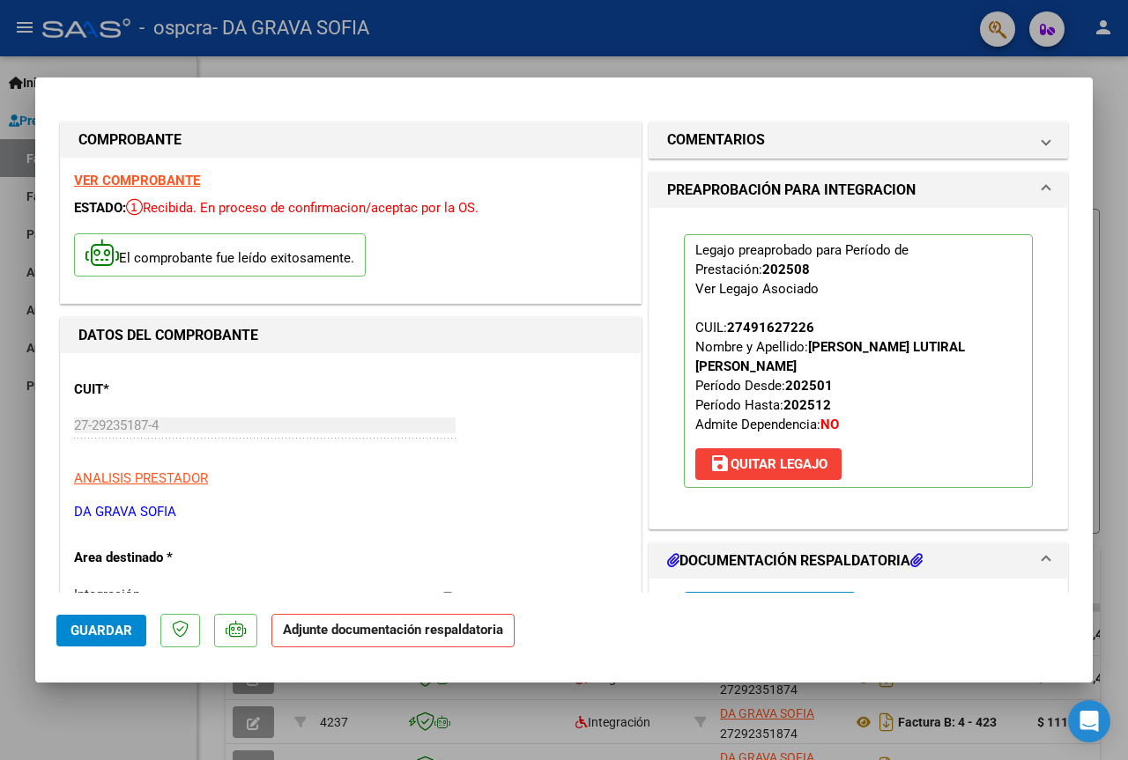
scroll to position [176, 0]
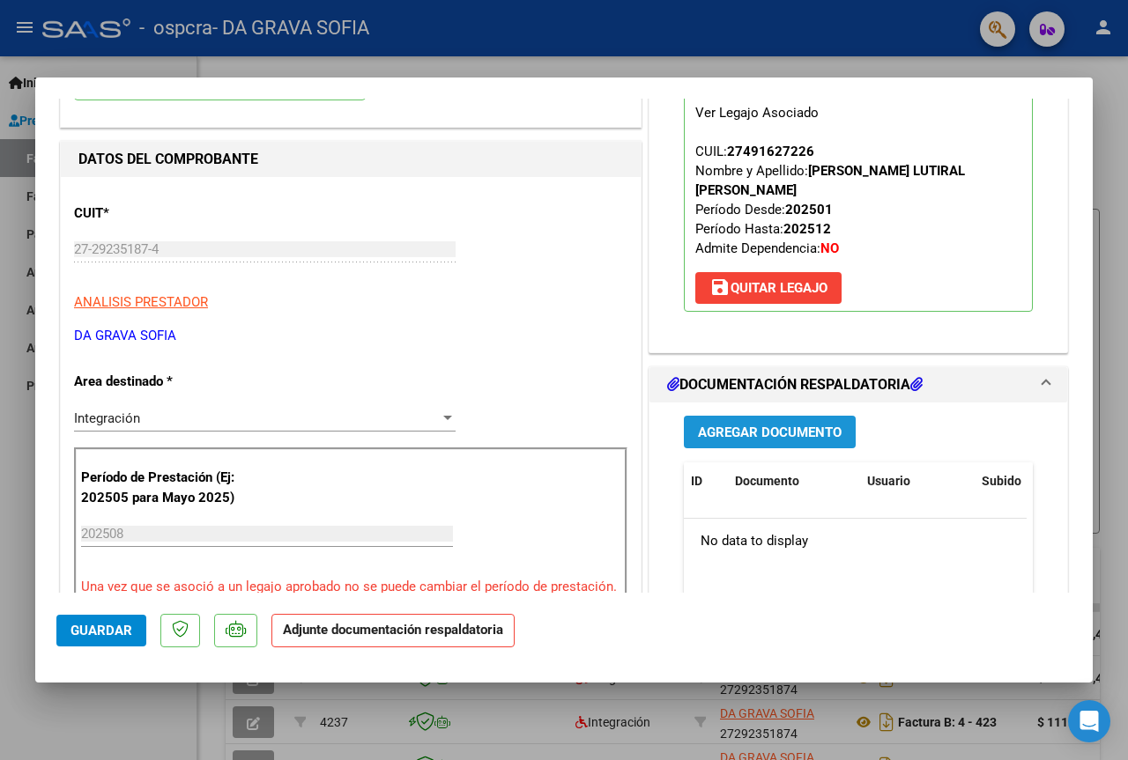
click at [803, 425] on span "Agregar Documento" at bounding box center [770, 433] width 144 height 16
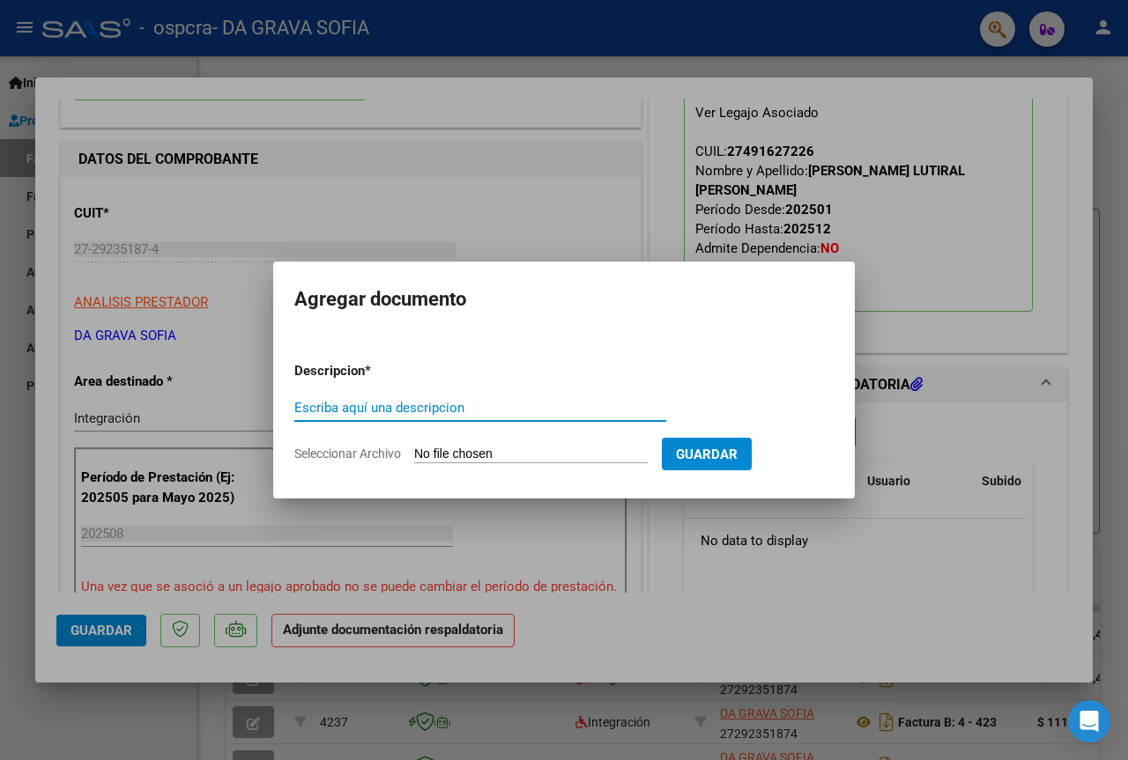
click at [399, 419] on div "Escriba aquí una descripcion" at bounding box center [480, 408] width 372 height 26
click at [400, 410] on input "Escriba aquí una descripcion" at bounding box center [480, 408] width 372 height 16
type input "planilla psp"
click at [338, 450] on span "Seleccionar Archivo" at bounding box center [347, 454] width 107 height 14
click at [414, 450] on input "Seleccionar Archivo" at bounding box center [531, 455] width 234 height 17
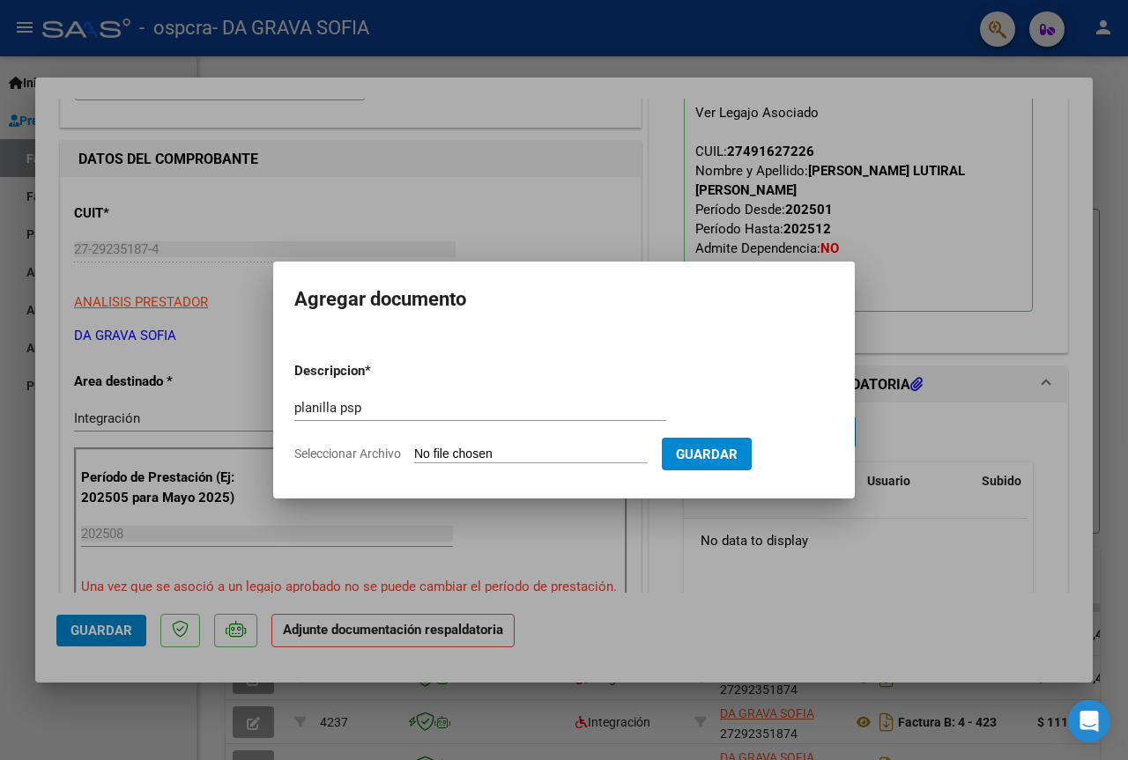
type input "C:\fakepath\ASISTENCIA PSICOPEDAGOGIA-.pdf"
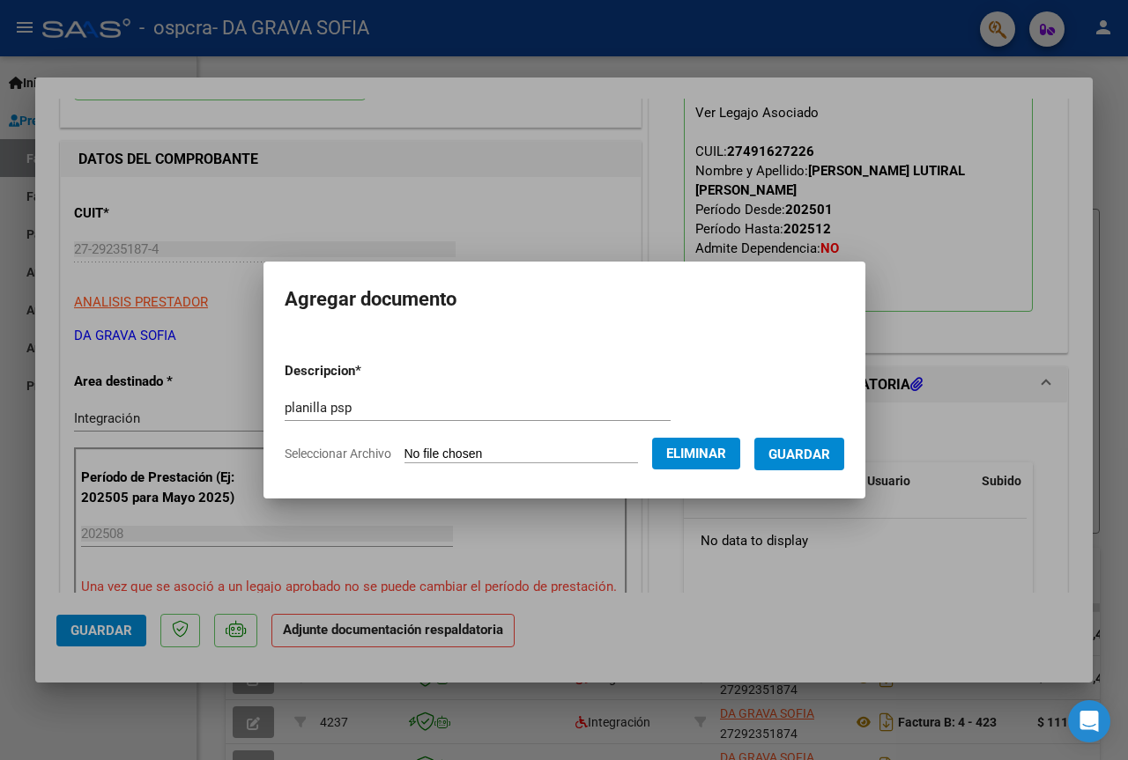
click at [795, 459] on span "Guardar" at bounding box center [799, 455] width 62 height 16
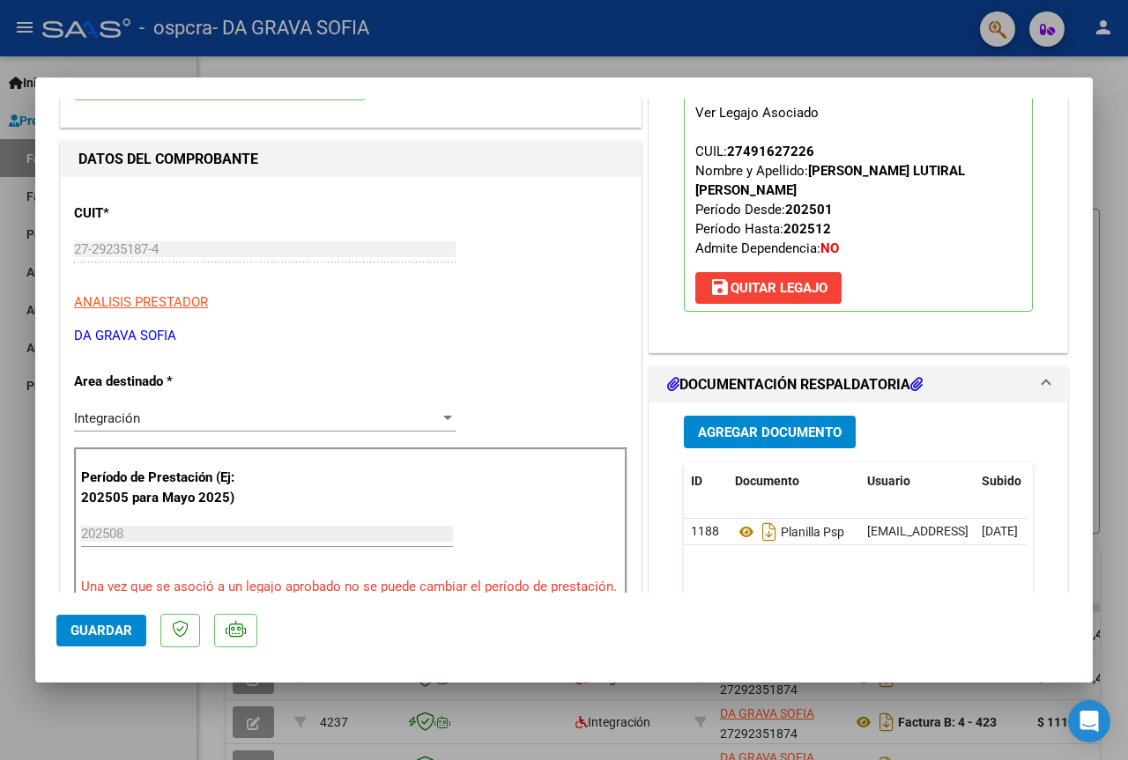
click at [1111, 112] on div at bounding box center [564, 380] width 1128 height 760
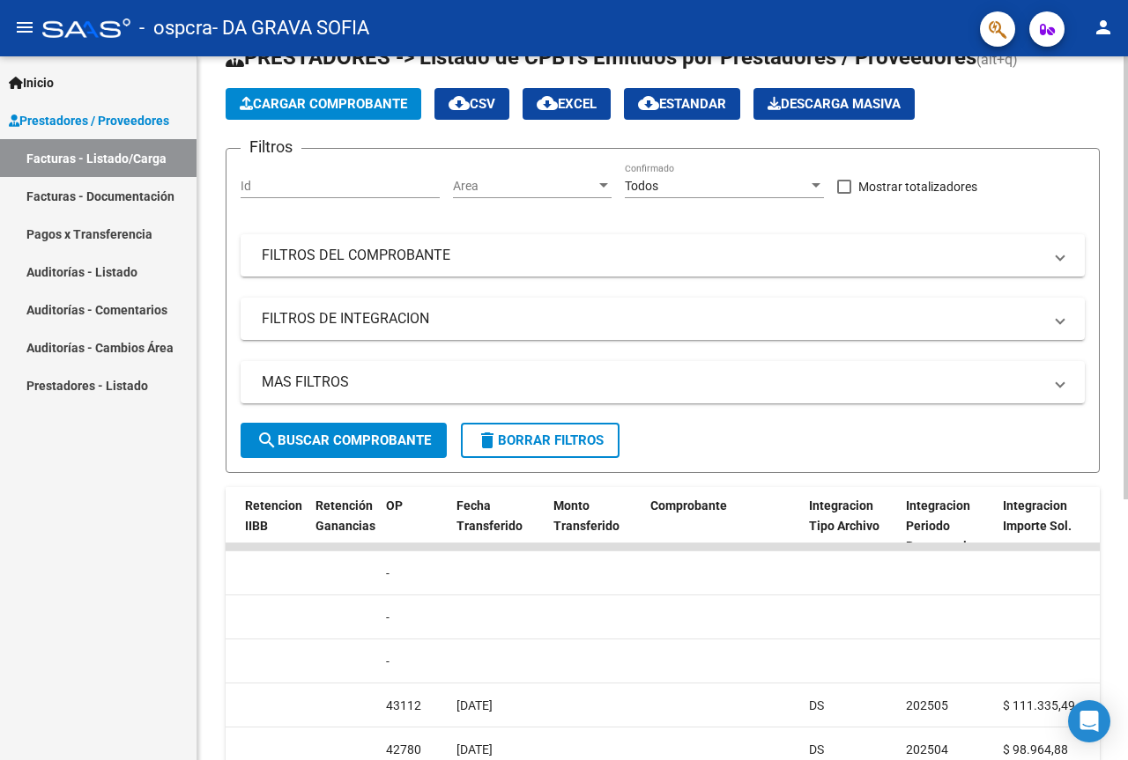
scroll to position [0, 0]
